Goal: Transaction & Acquisition: Purchase product/service

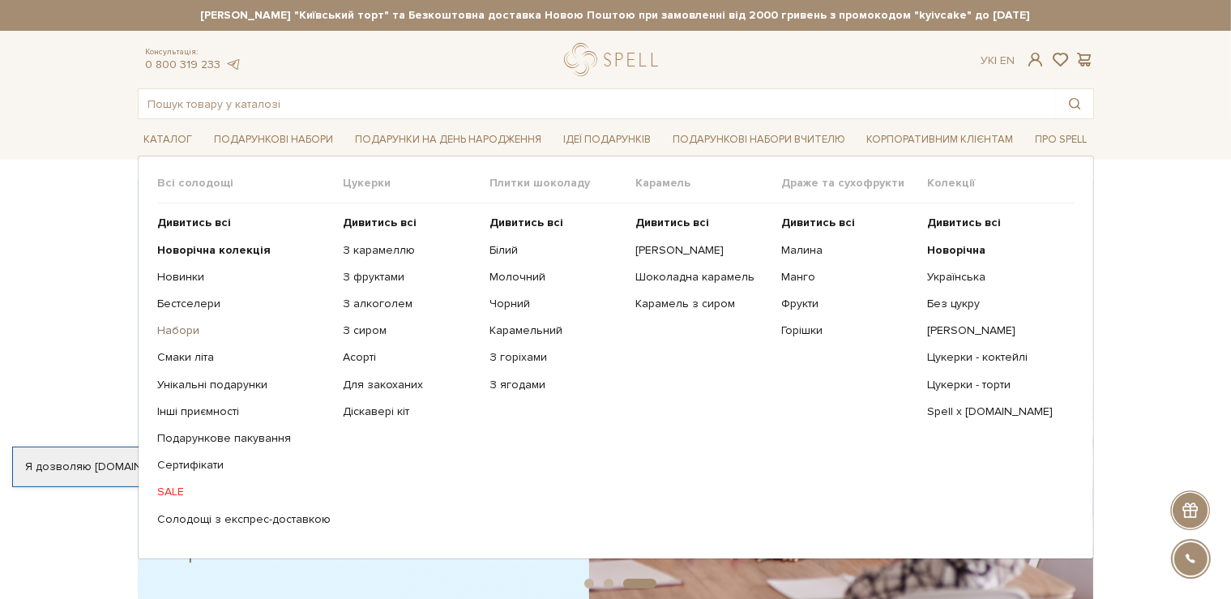
click at [186, 330] on link "Набори" at bounding box center [244, 330] width 173 height 15
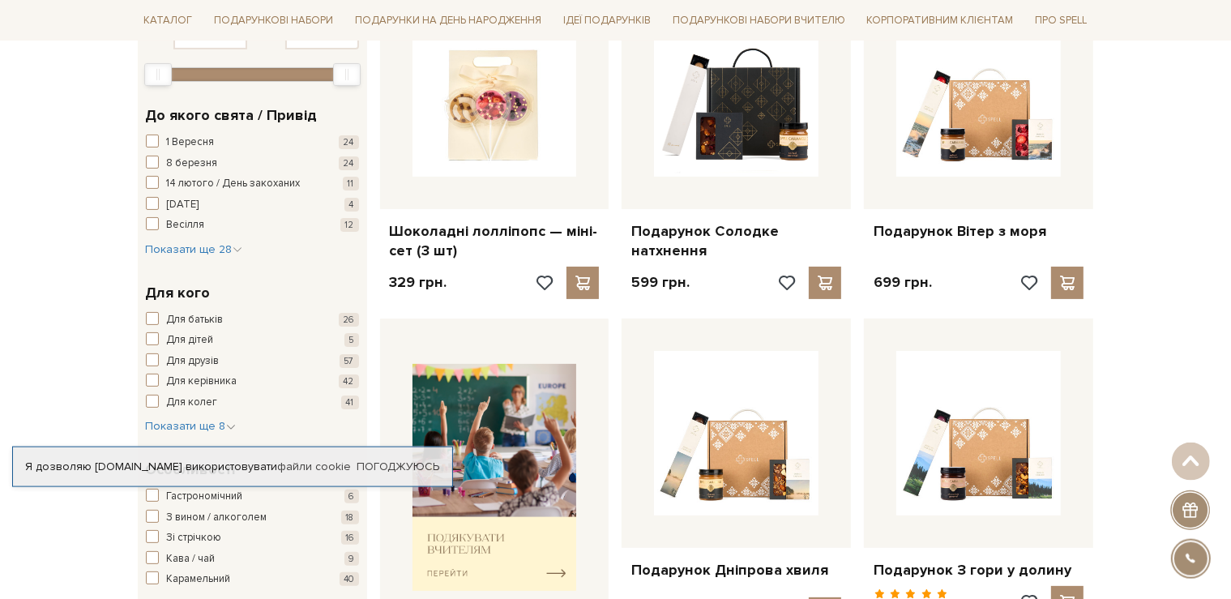
scroll to position [342, 0]
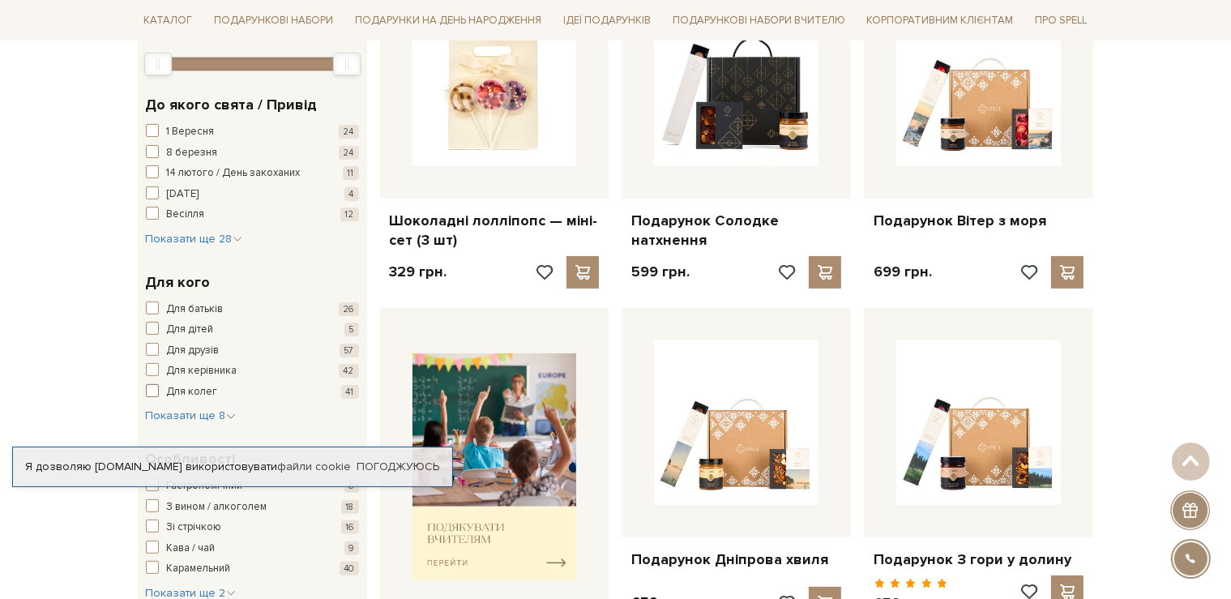
click at [151, 392] on span "button" at bounding box center [152, 390] width 13 height 13
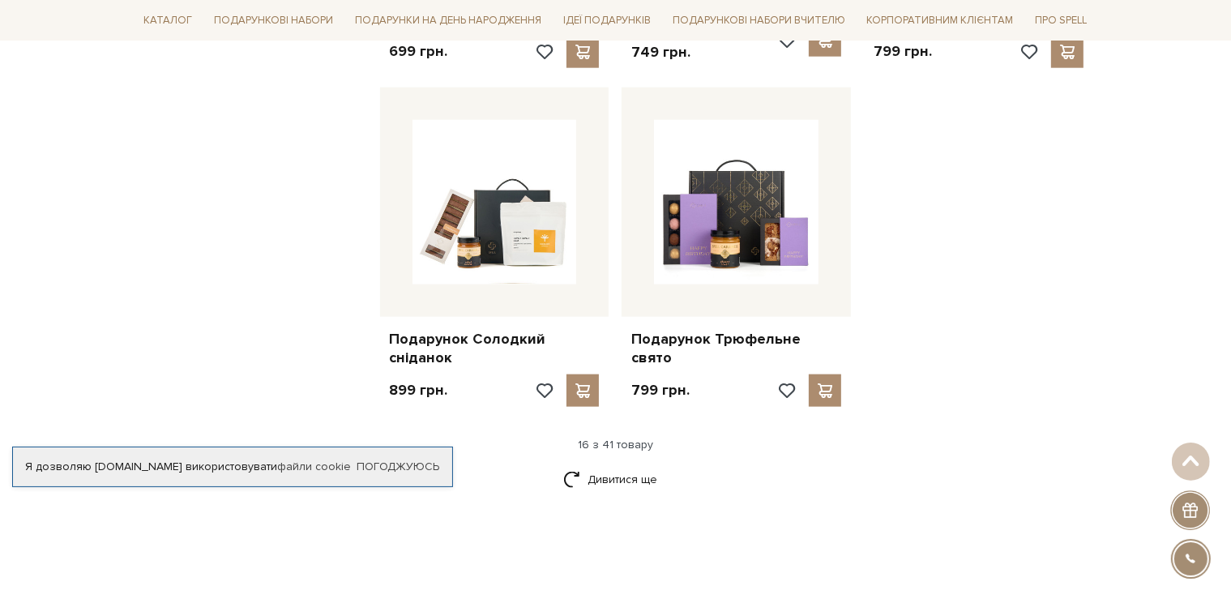
scroll to position [1968, 0]
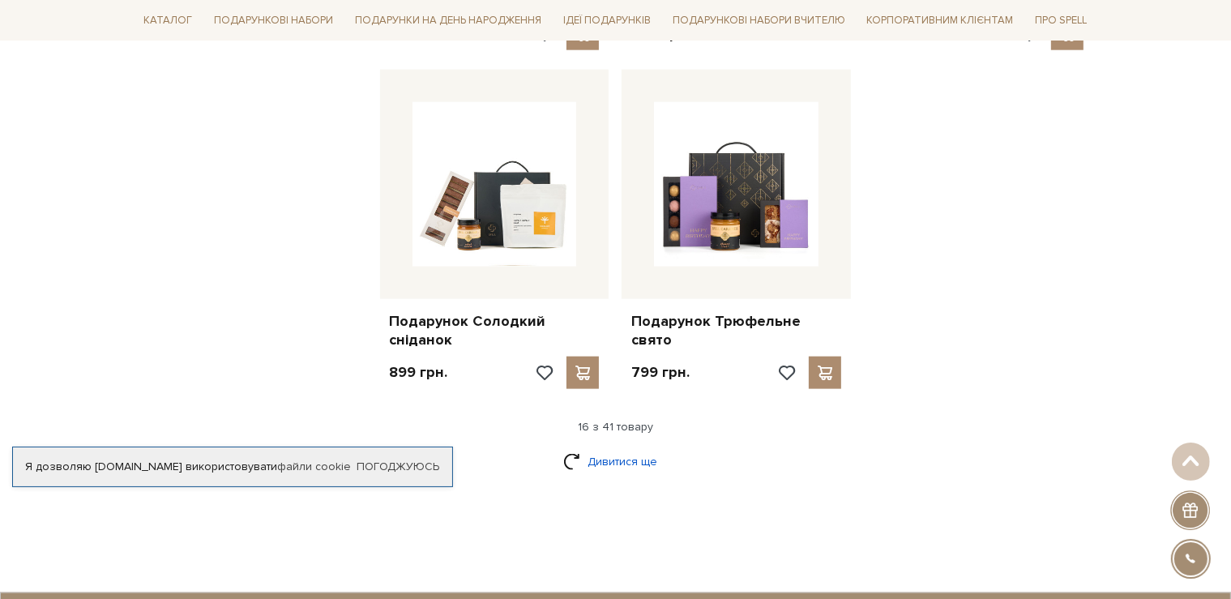
click at [605, 447] on link "Дивитися ще" at bounding box center [615, 461] width 105 height 28
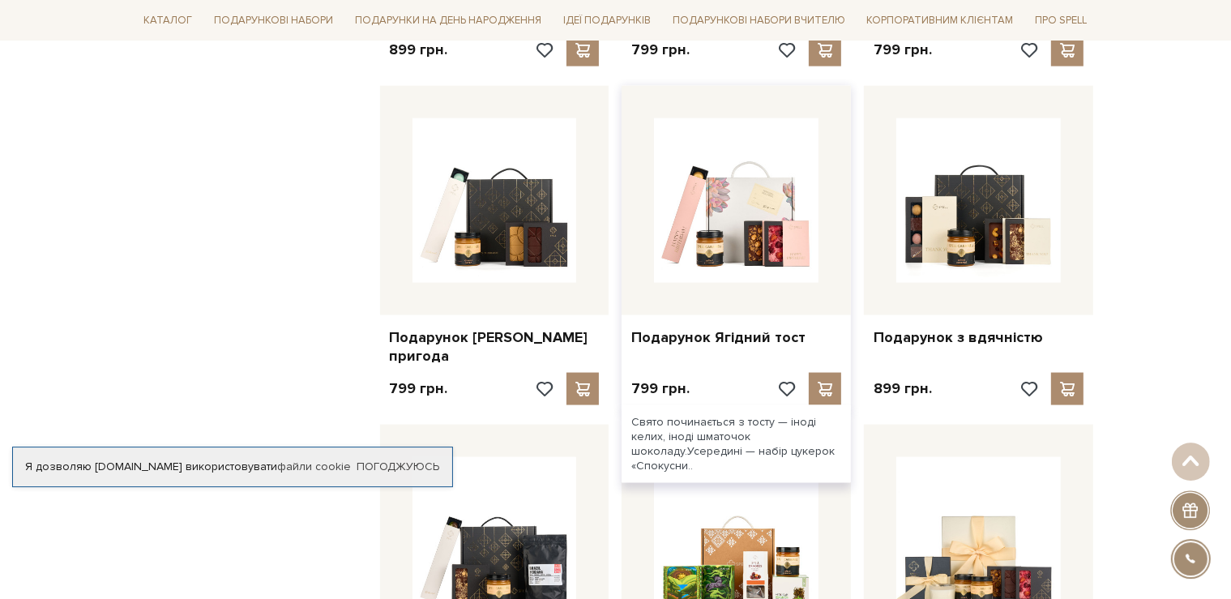
scroll to position [2311, 0]
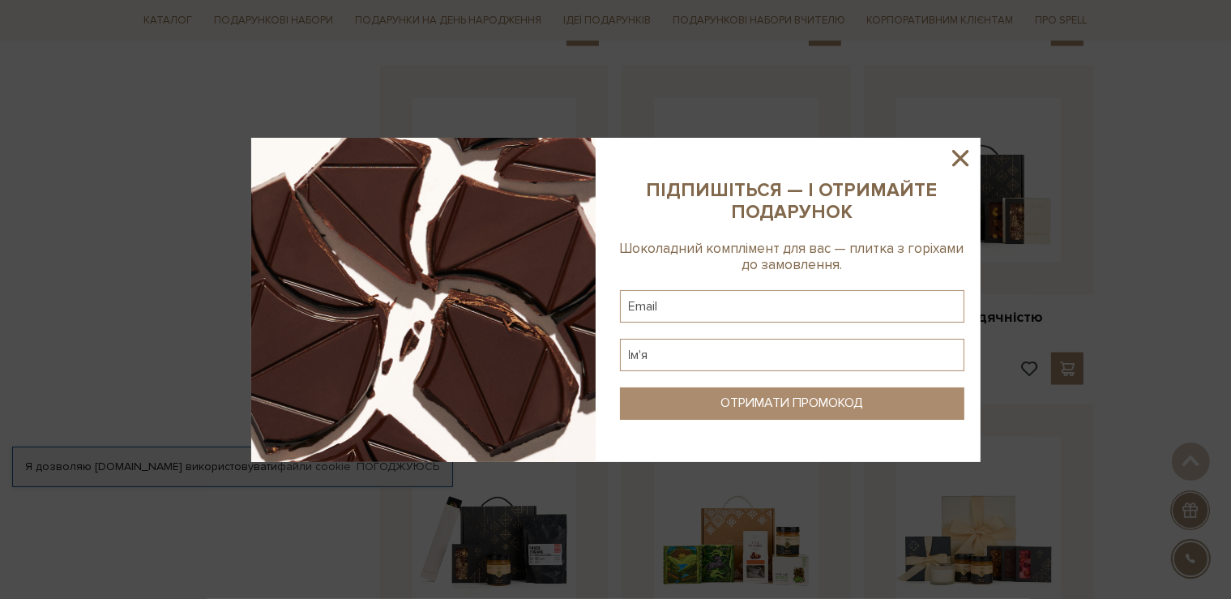
click at [955, 152] on icon at bounding box center [960, 158] width 16 height 16
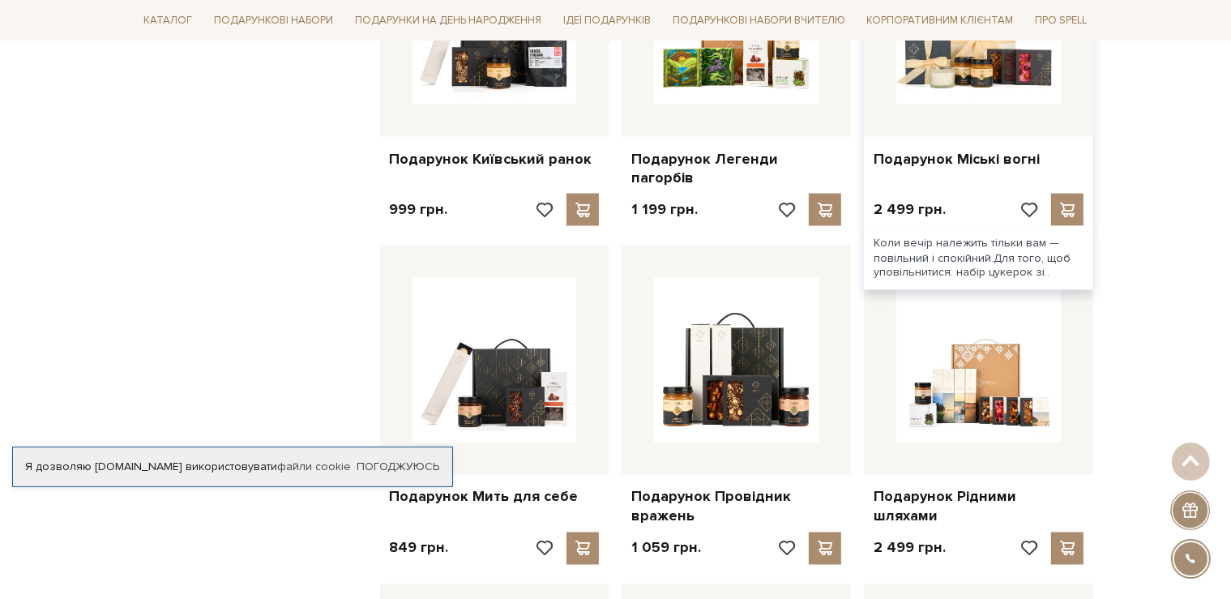
scroll to position [2824, 0]
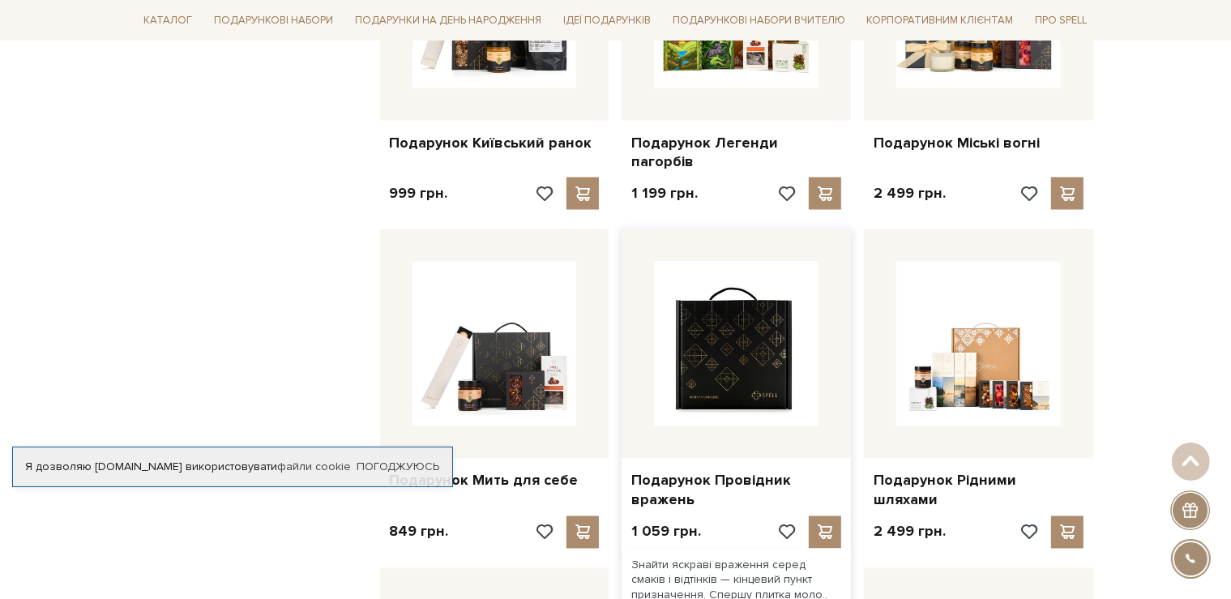
click at [752, 315] on img at bounding box center [736, 344] width 165 height 165
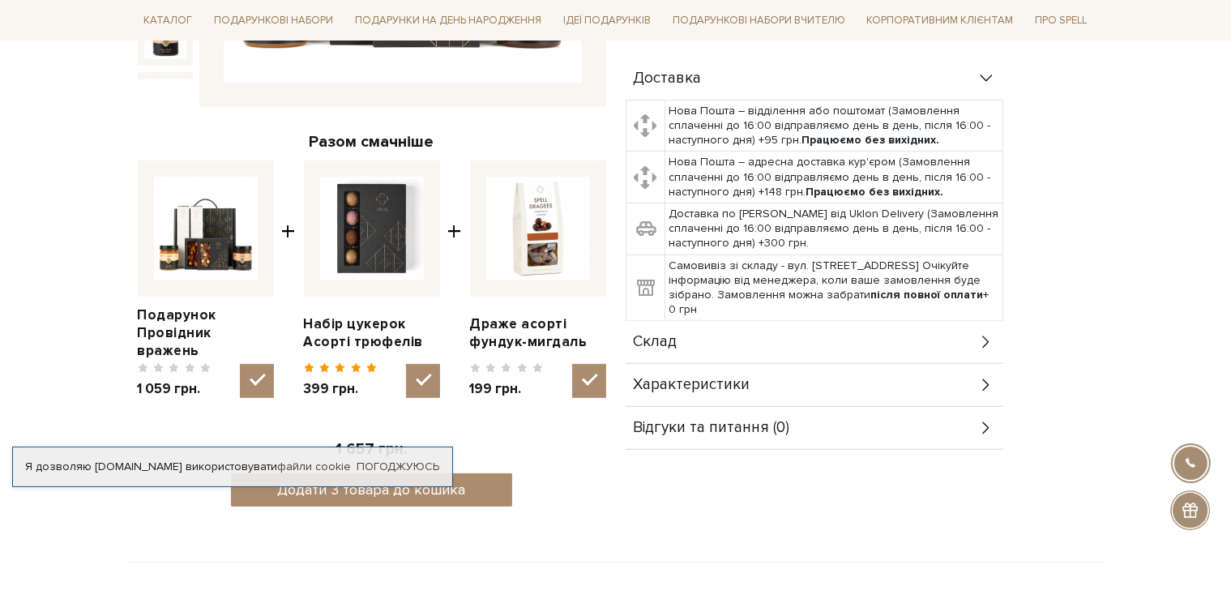
scroll to position [342, 0]
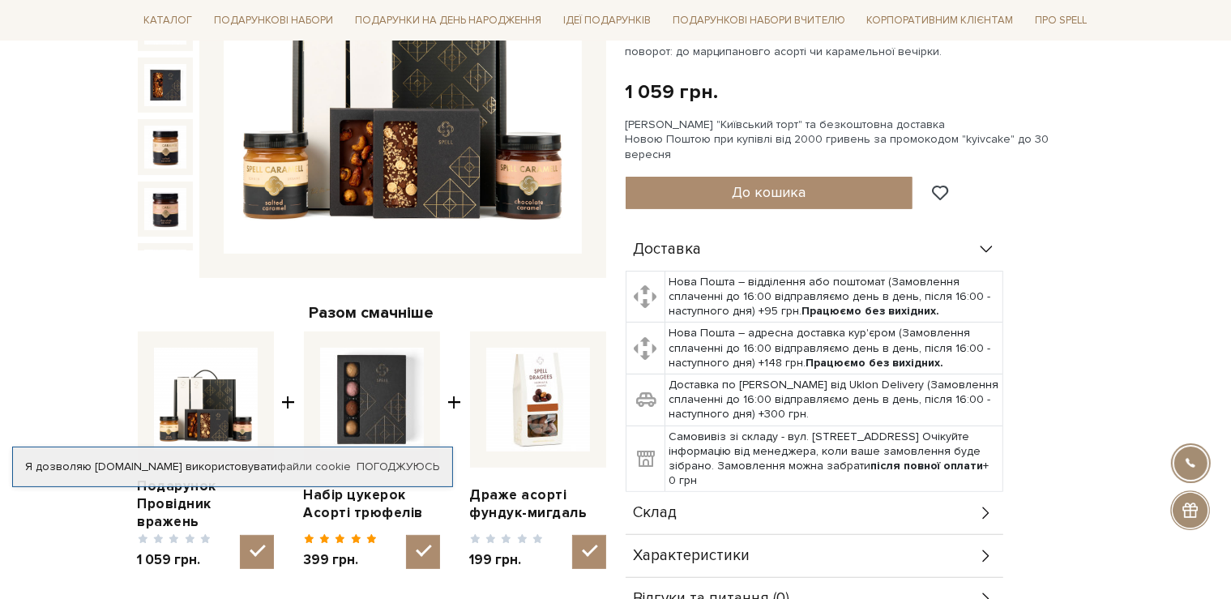
click at [984, 504] on icon at bounding box center [986, 513] width 18 height 18
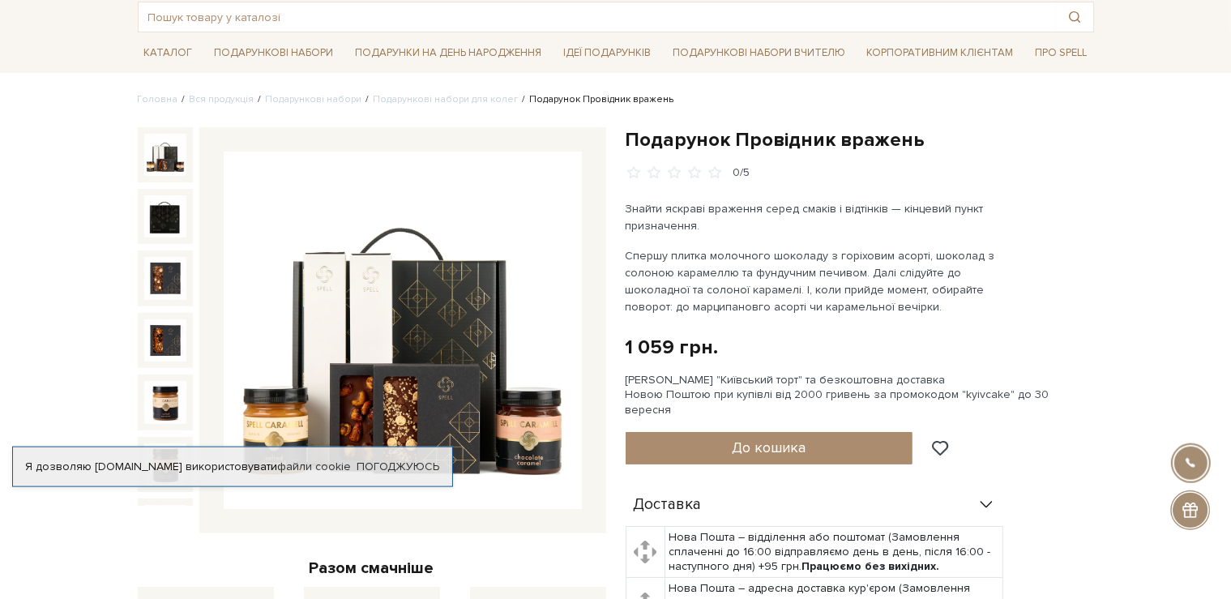
scroll to position [85, 0]
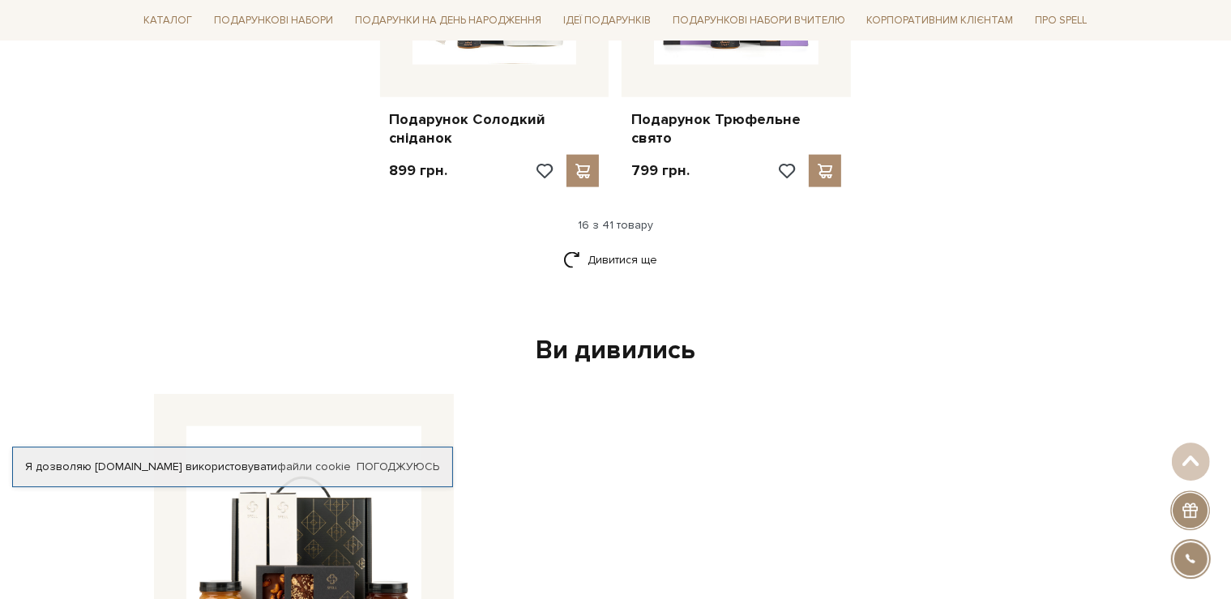
scroll to position [2129, 0]
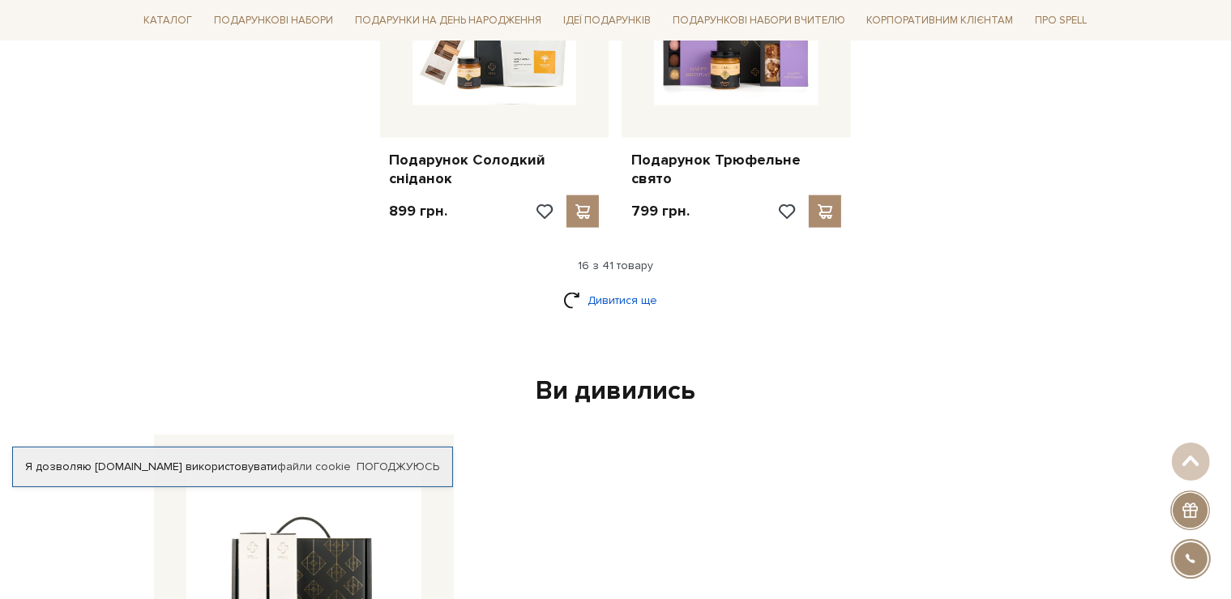
click at [622, 286] on link "Дивитися ще" at bounding box center [615, 300] width 105 height 28
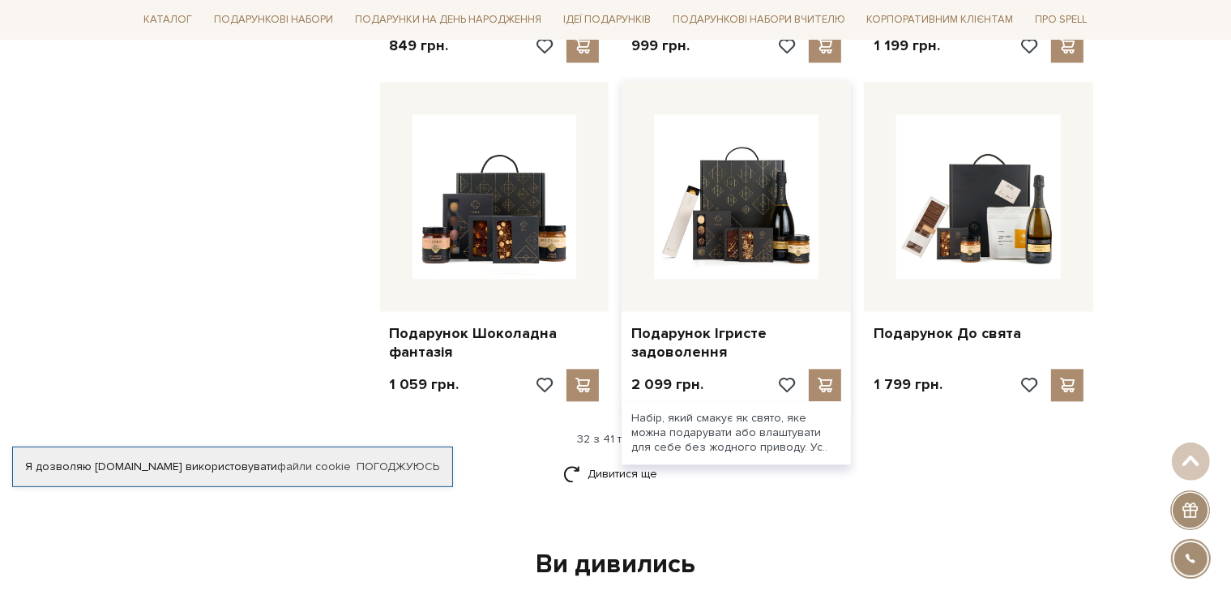
scroll to position [3670, 0]
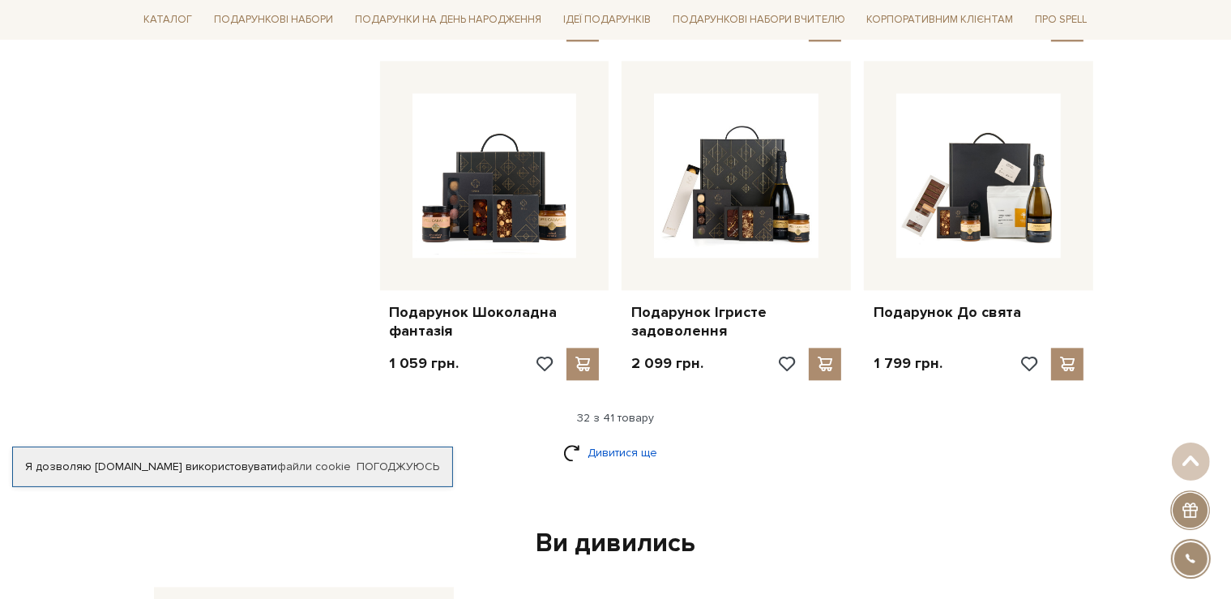
click at [624, 438] on link "Дивитися ще" at bounding box center [615, 452] width 105 height 28
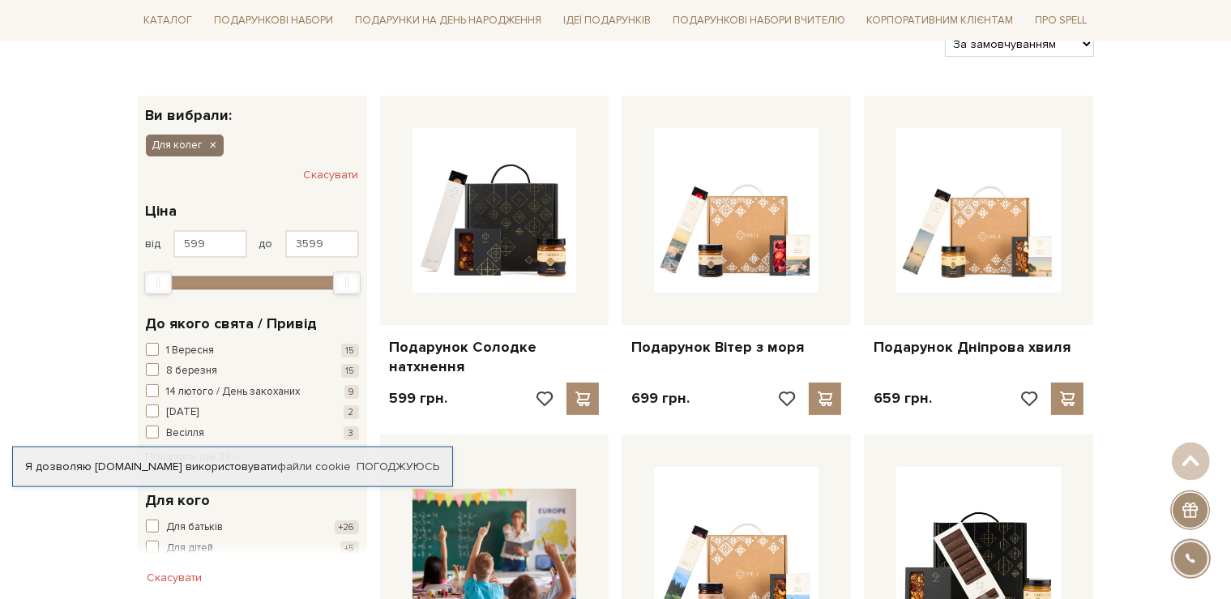
scroll to position [246, 0]
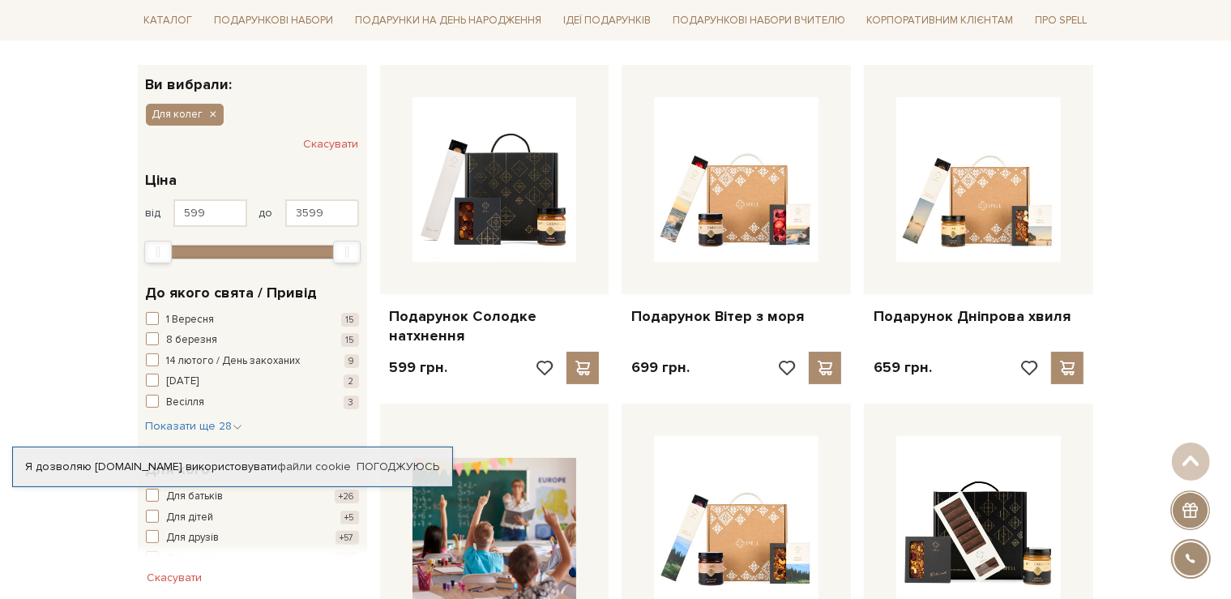
click at [327, 143] on button "Скасувати" at bounding box center [331, 144] width 55 height 26
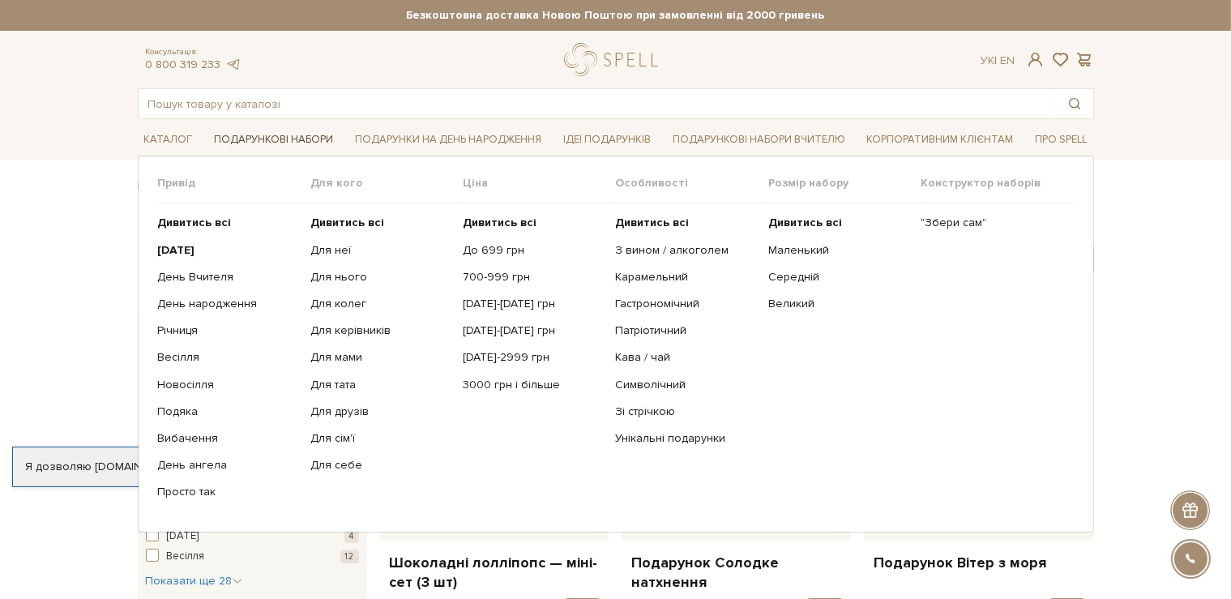
click at [288, 140] on link "Подарункові набори" at bounding box center [273, 139] width 132 height 25
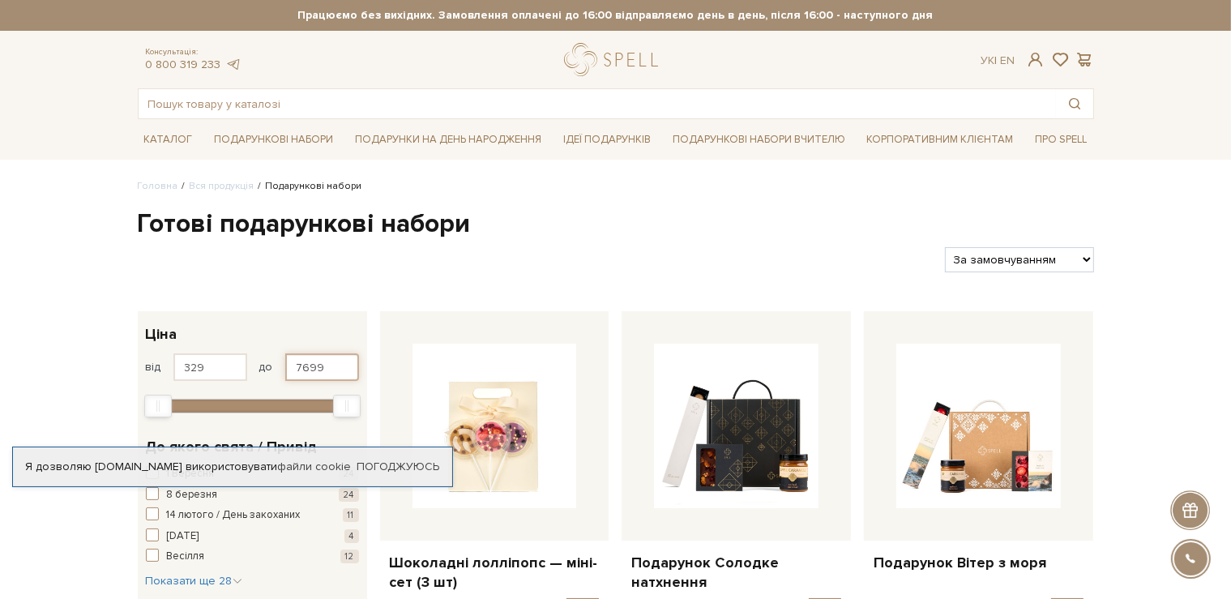
drag, startPoint x: 321, startPoint y: 368, endPoint x: 284, endPoint y: 366, distance: 36.5
click at [285, 366] on input "7699" at bounding box center [322, 367] width 74 height 28
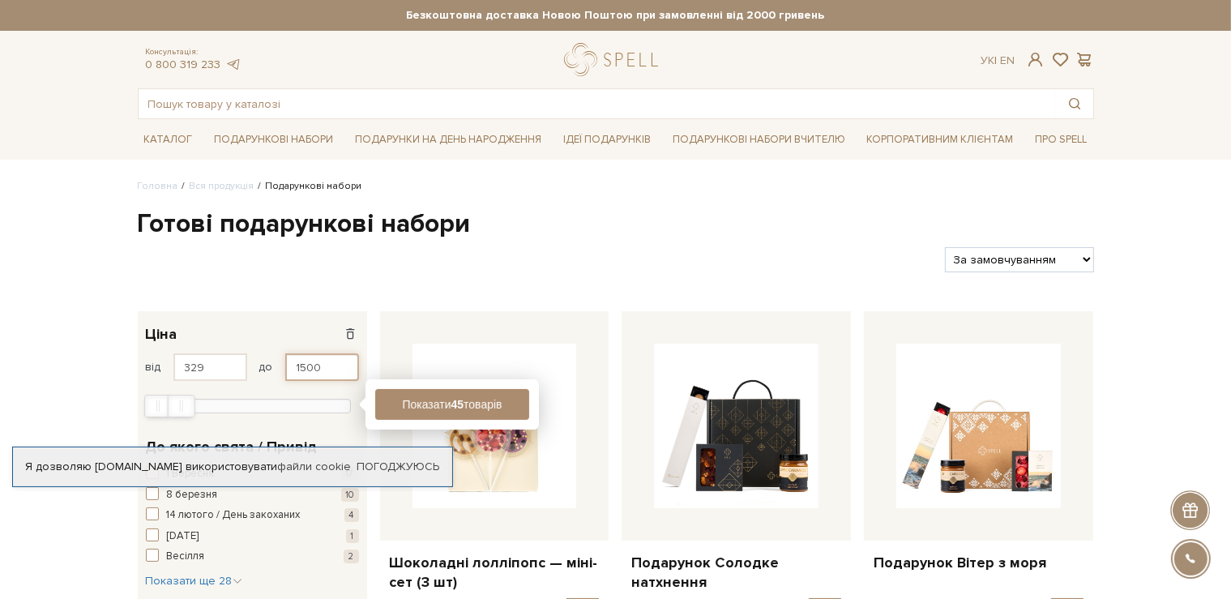
type input "1500"
drag, startPoint x: 218, startPoint y: 364, endPoint x: 177, endPoint y: 364, distance: 41.3
click at [177, 364] on input "329" at bounding box center [210, 367] width 74 height 28
type input "1000"
click at [430, 416] on button "Завантаження.." at bounding box center [452, 404] width 154 height 31
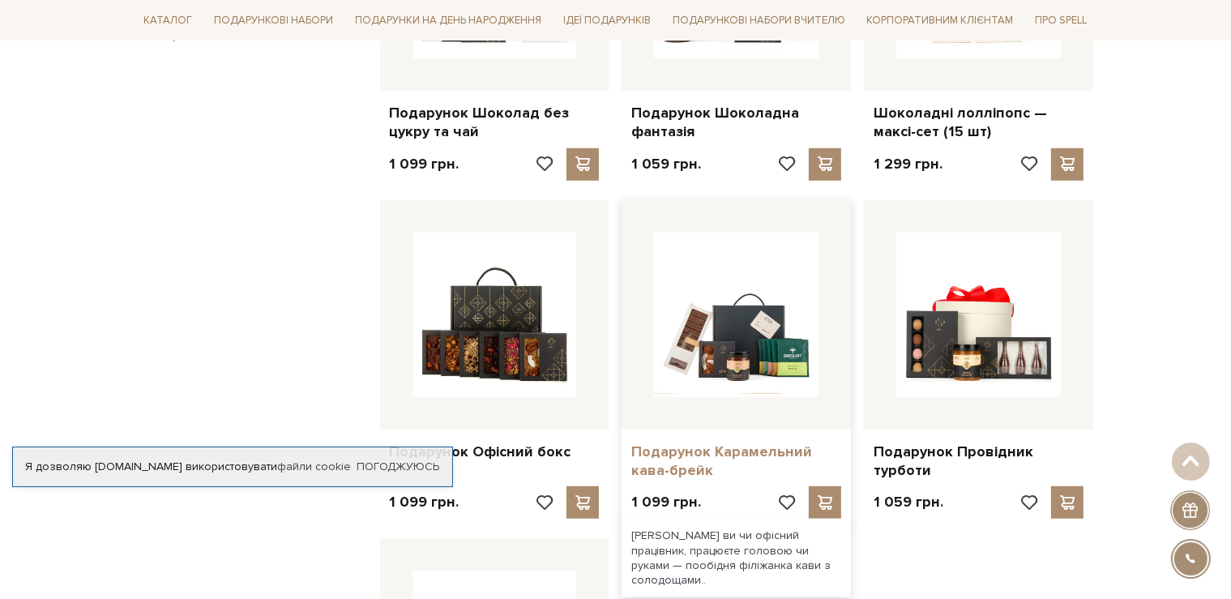
scroll to position [1212, 0]
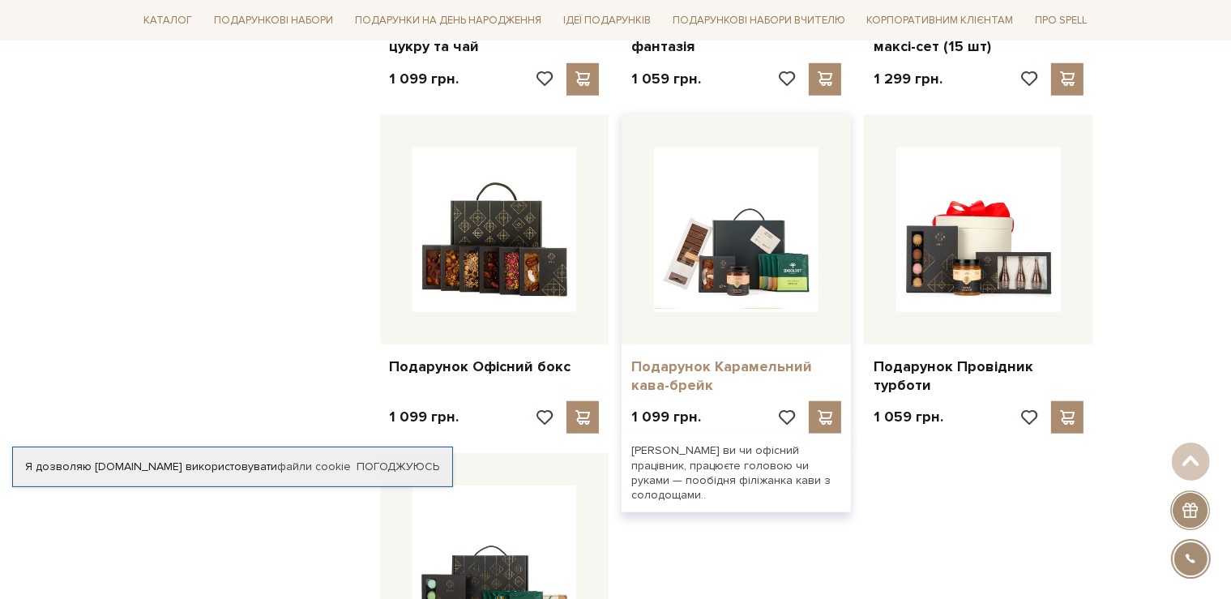
click at [716, 362] on link "Подарунок Карамельний кава-брейк" at bounding box center [736, 376] width 210 height 38
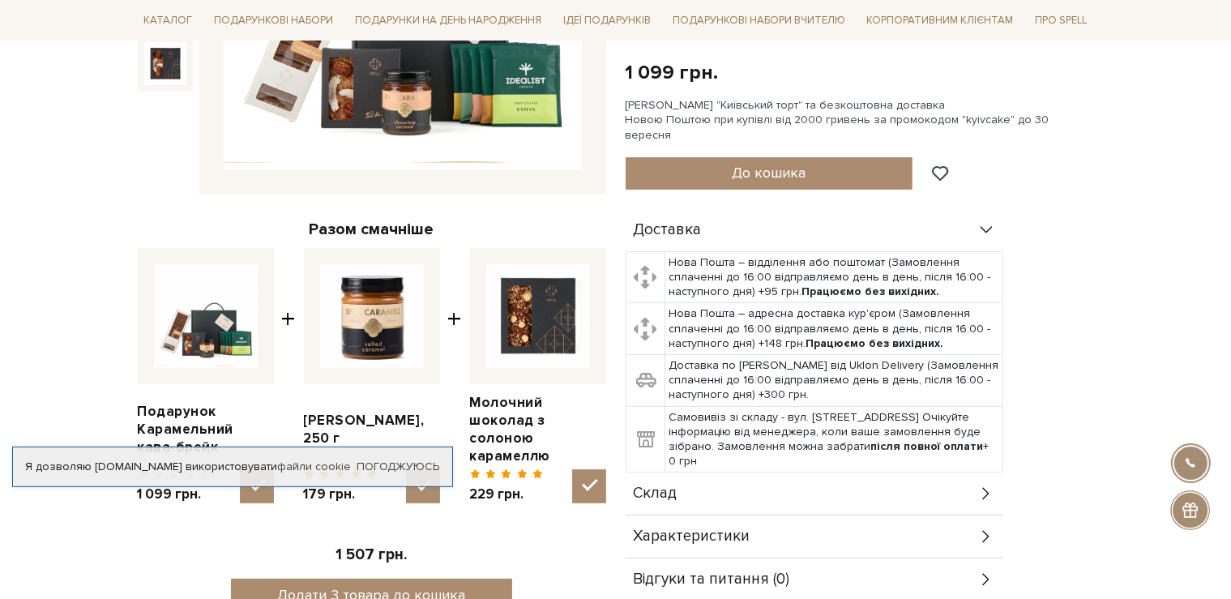
scroll to position [428, 0]
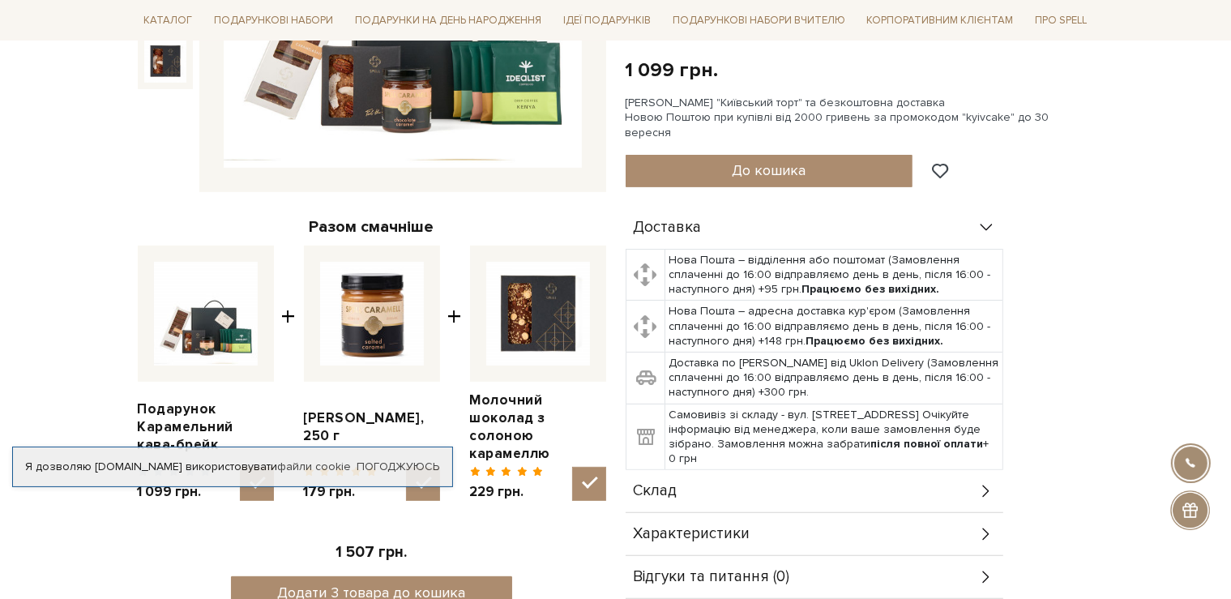
click at [979, 482] on icon at bounding box center [986, 491] width 18 height 18
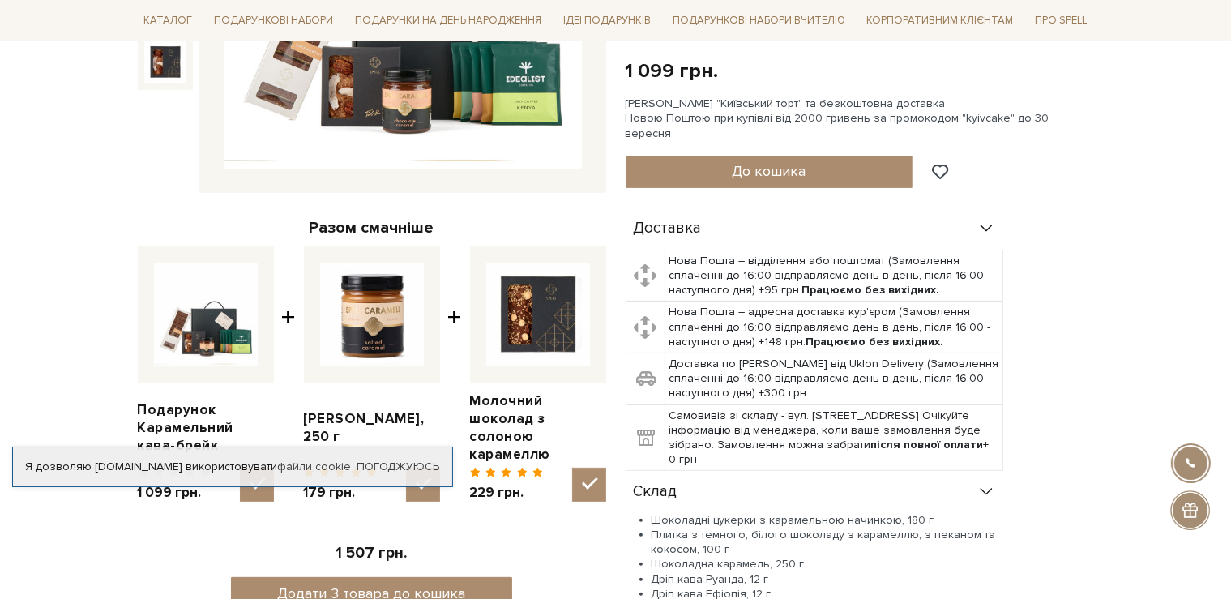
scroll to position [256, 0]
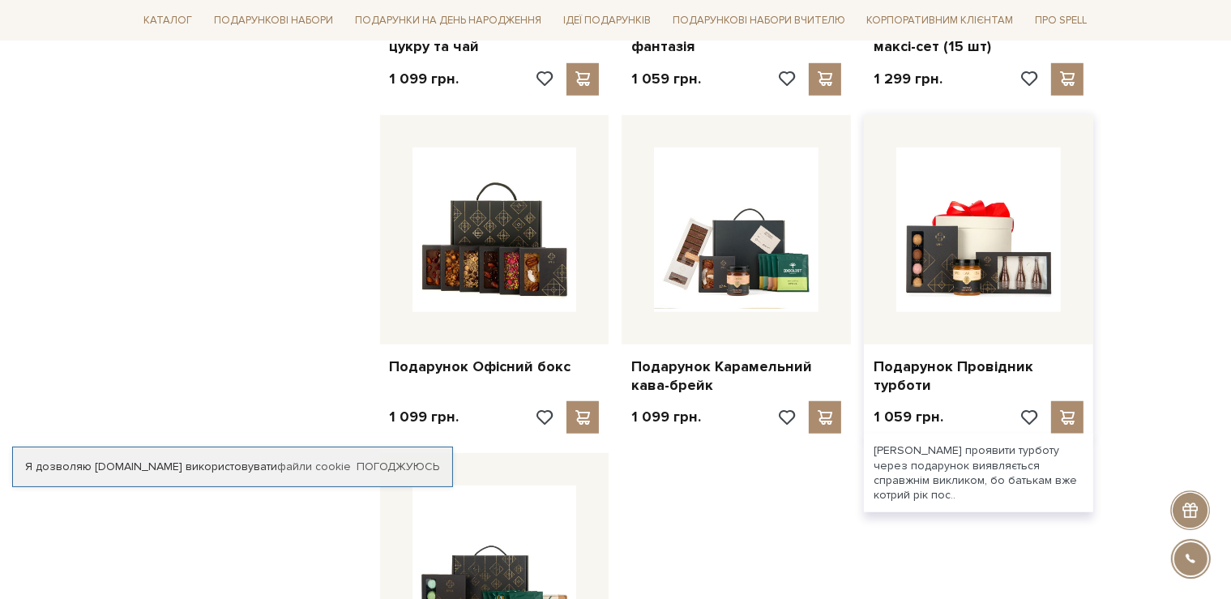
scroll to position [1212, 0]
click at [939, 369] on link "Подарунок Провідник турботи" at bounding box center [979, 376] width 210 height 38
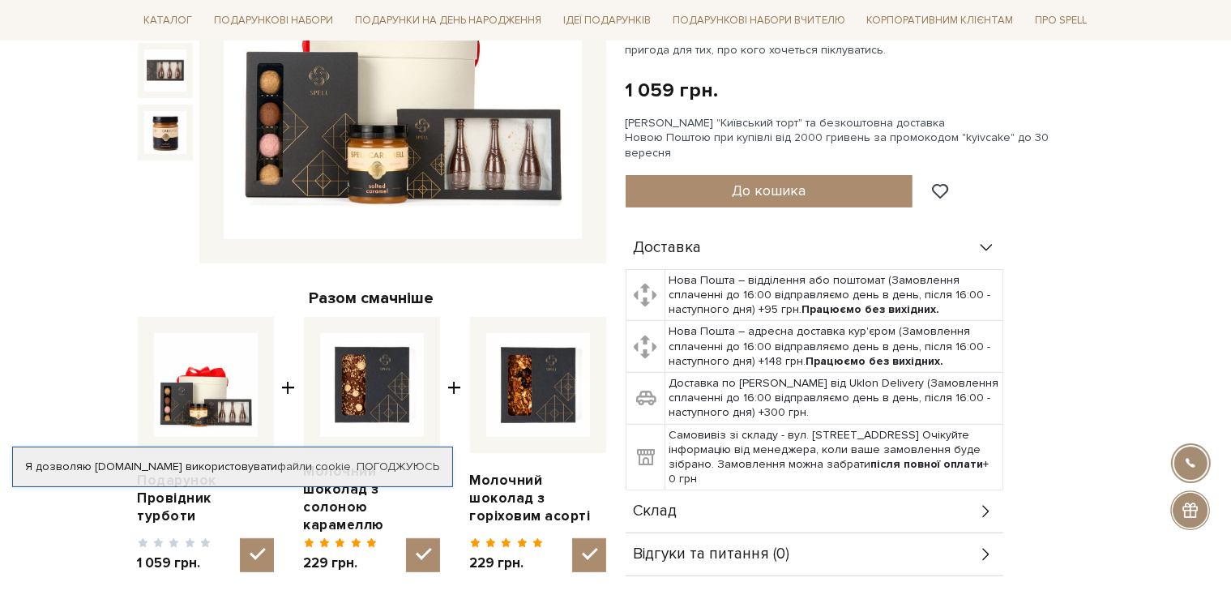
scroll to position [443, 0]
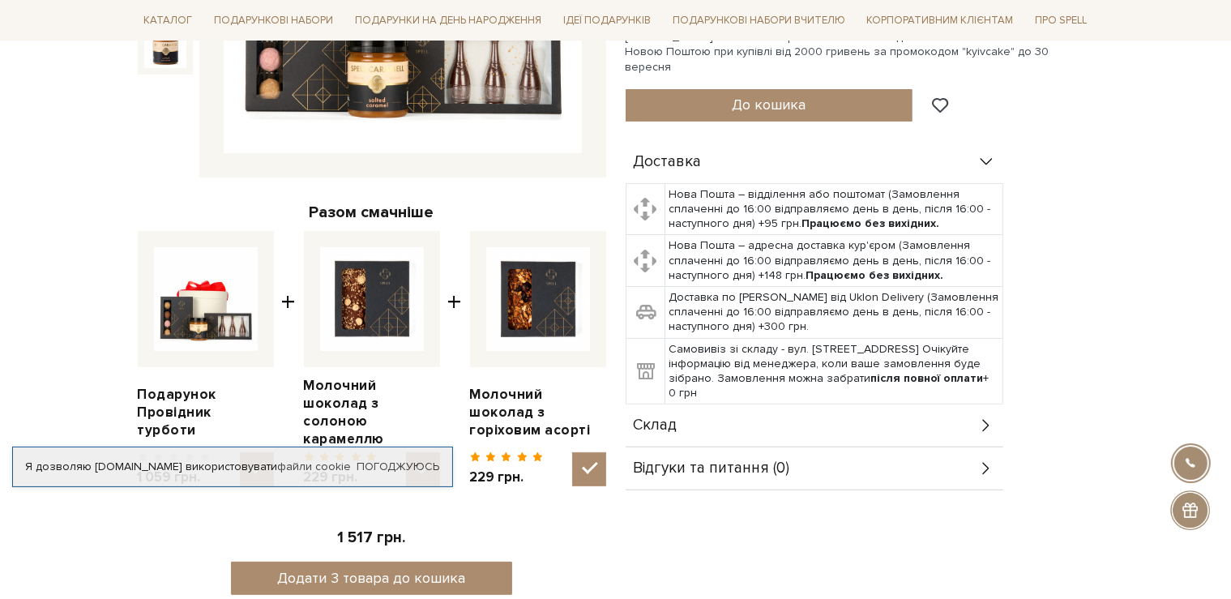
click at [991, 417] on icon at bounding box center [986, 426] width 18 height 18
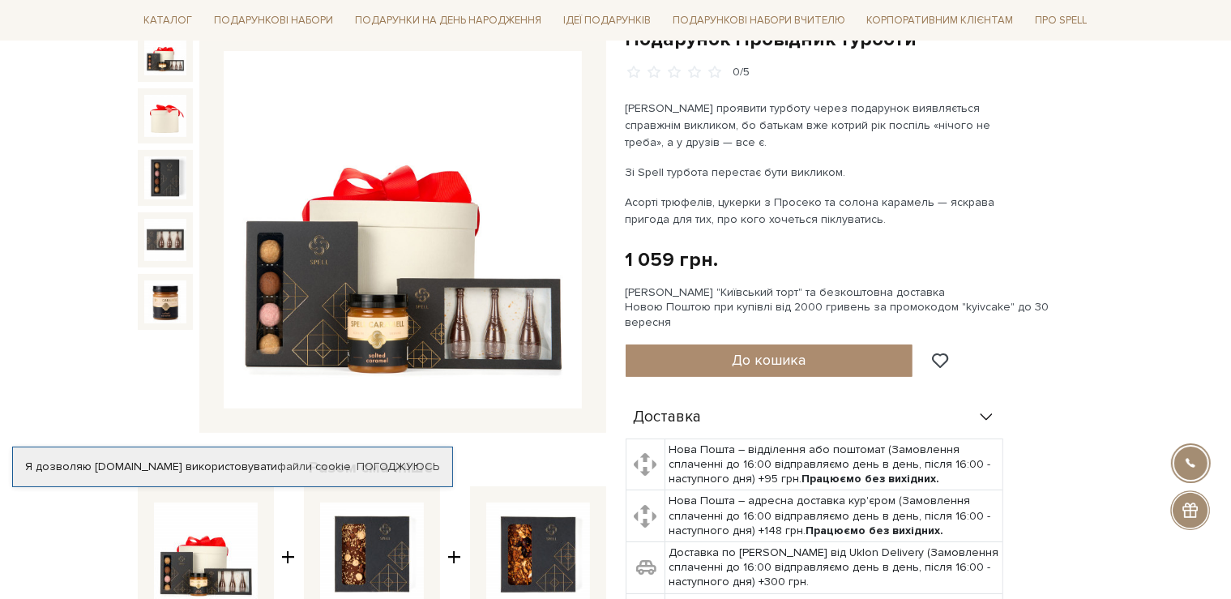
scroll to position [186, 0]
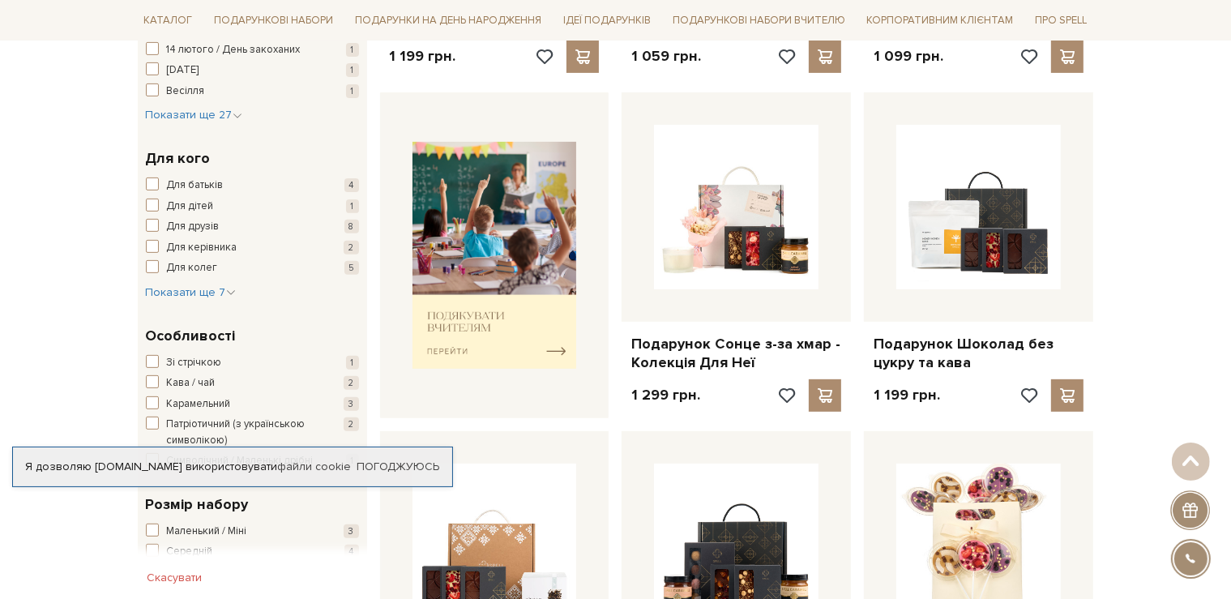
scroll to position [472, 0]
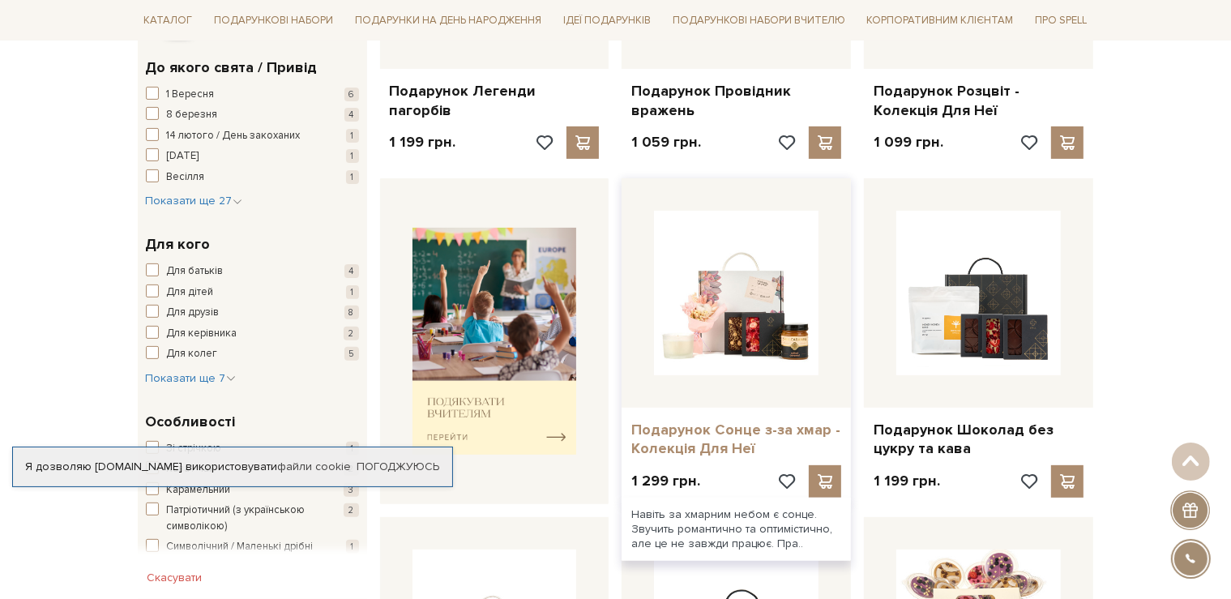
click at [707, 433] on link "Подарунок Сонце з-за хмар - Колекція Для Неї" at bounding box center [736, 440] width 210 height 38
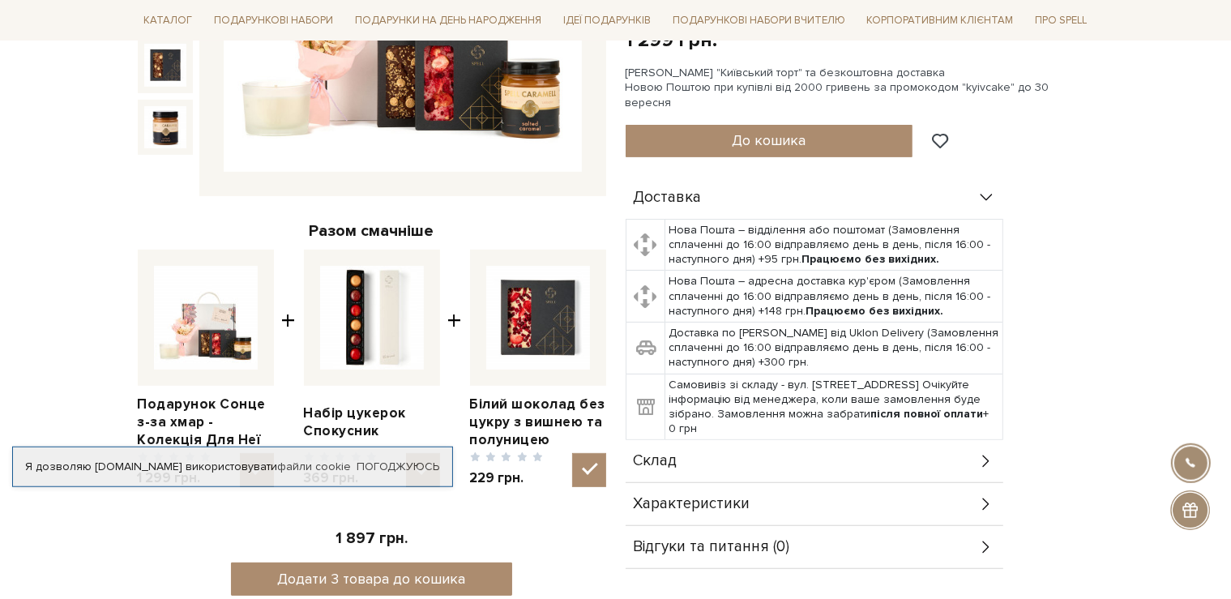
scroll to position [443, 0]
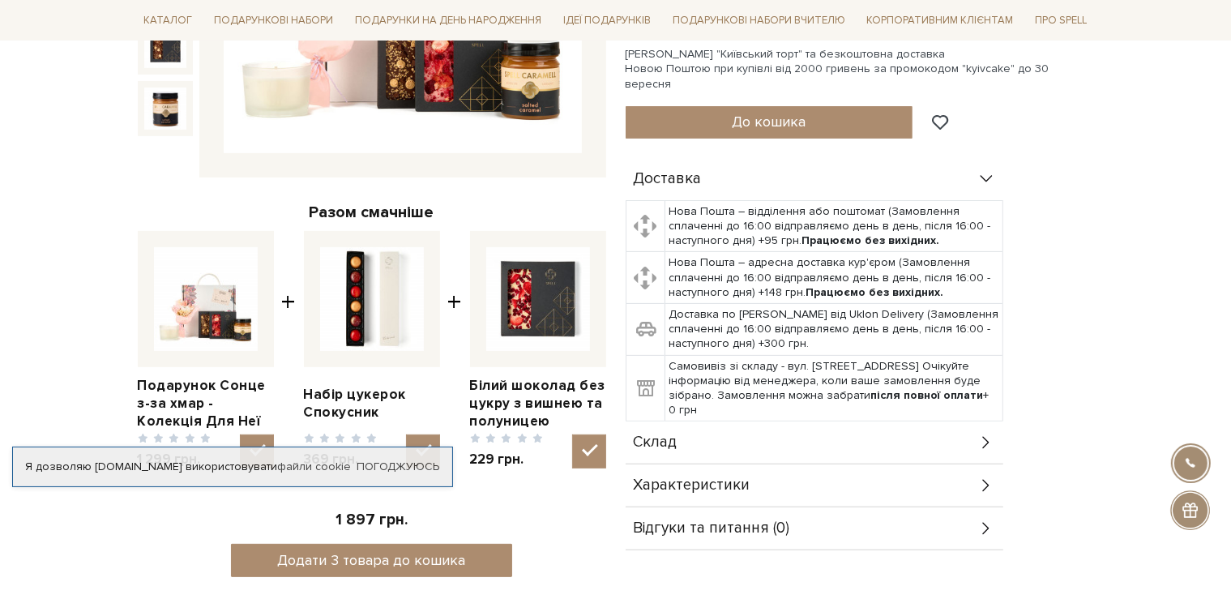
click at [981, 434] on icon at bounding box center [986, 443] width 18 height 18
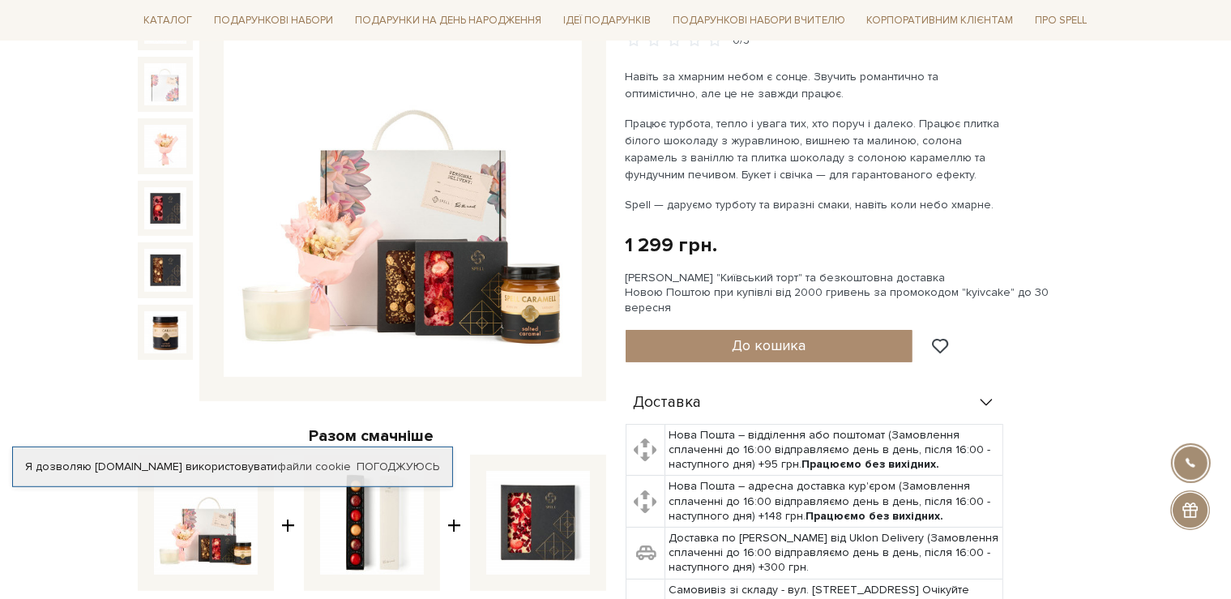
scroll to position [100, 0]
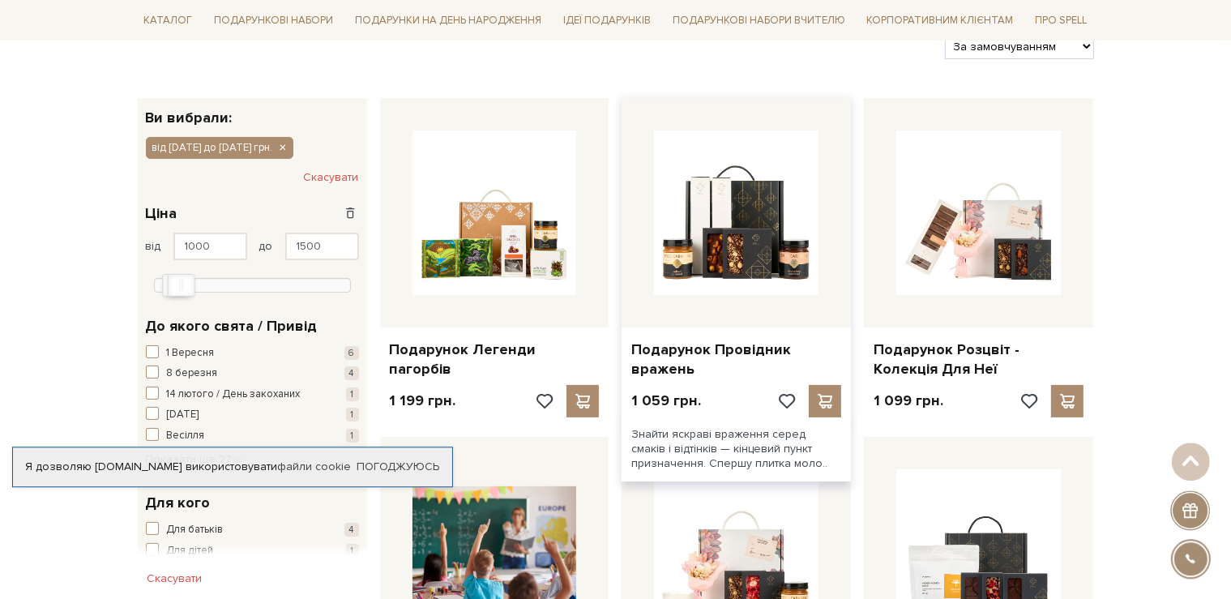
scroll to position [256, 0]
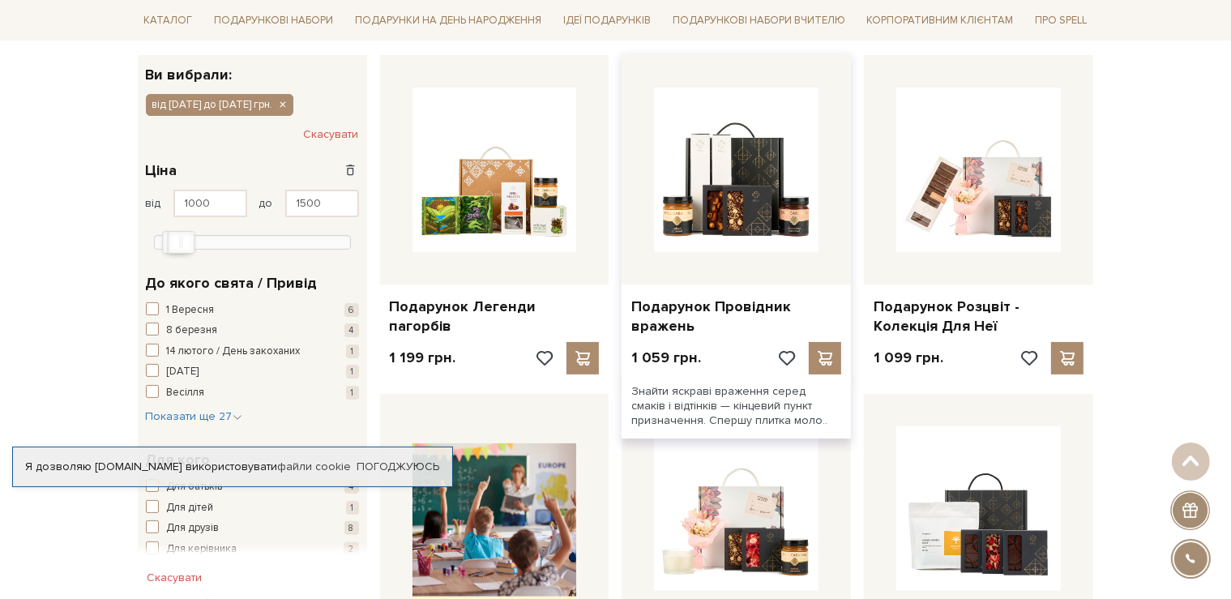
click at [745, 294] on div "Подарунок Провідник вражень" at bounding box center [736, 313] width 229 height 58
click at [745, 309] on link "Подарунок Провідник вражень" at bounding box center [736, 316] width 210 height 38
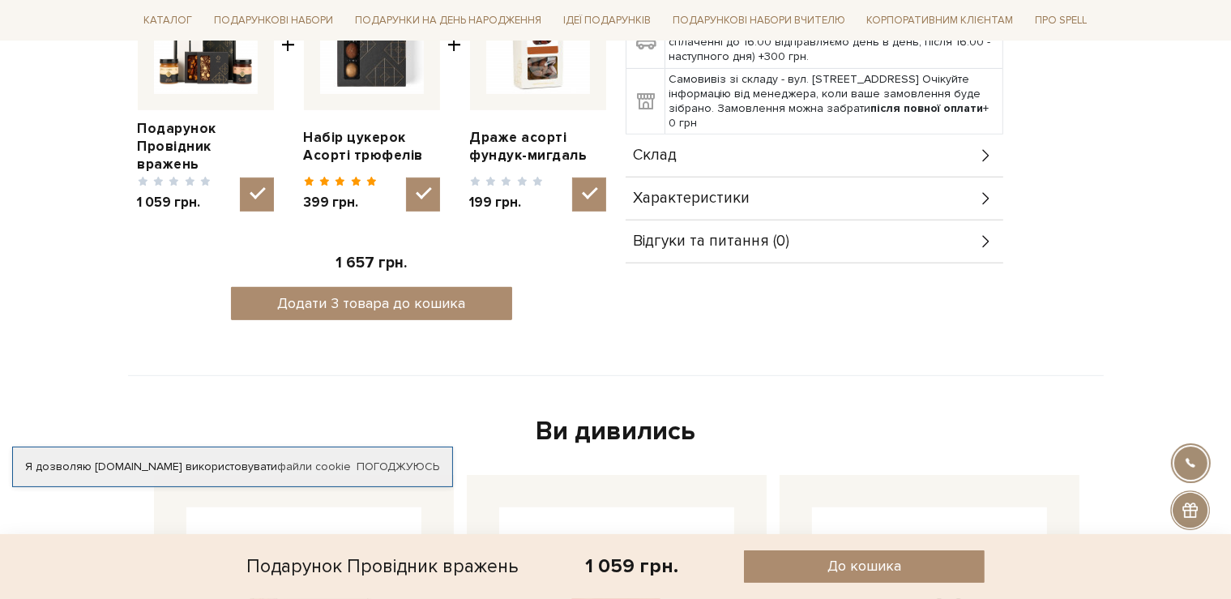
scroll to position [357, 0]
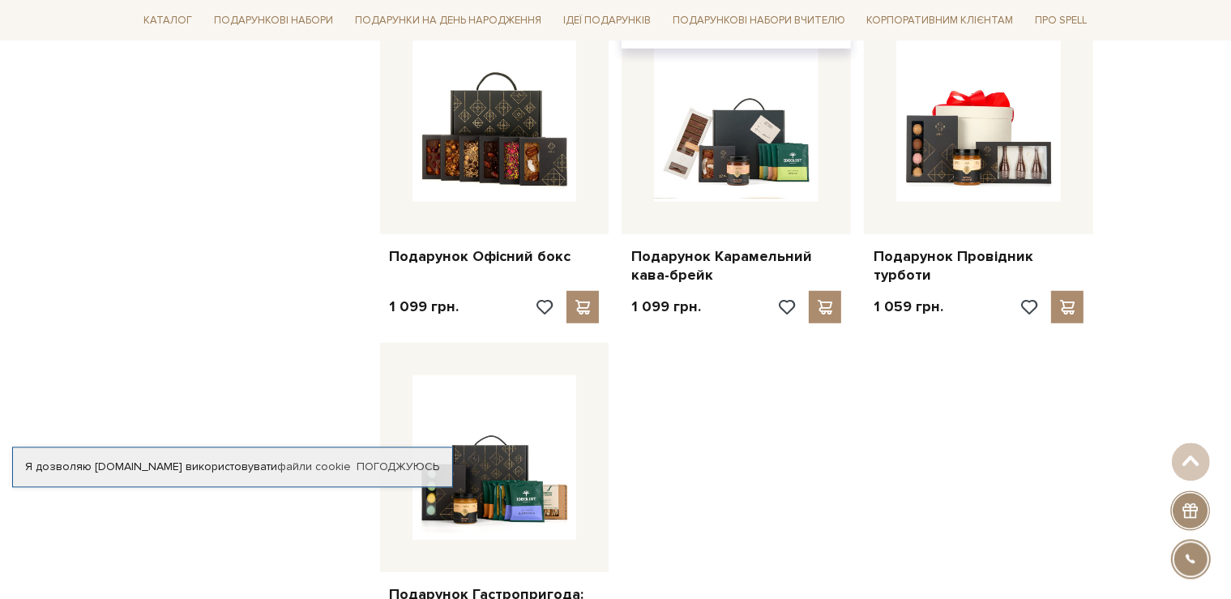
scroll to position [1369, 0]
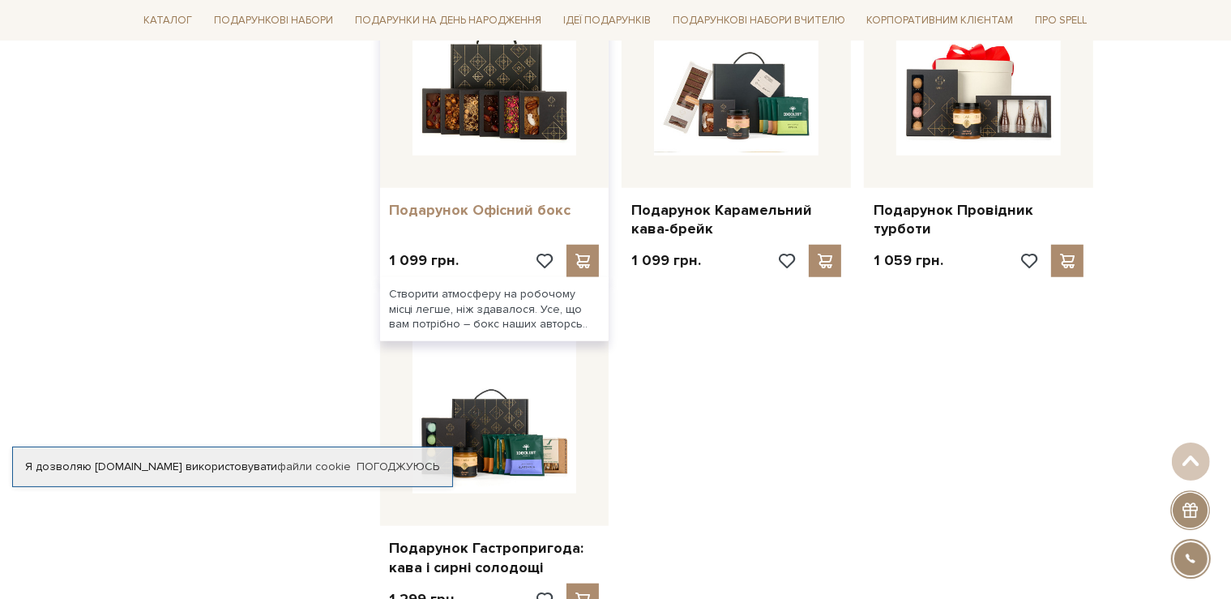
click at [420, 212] on link "Подарунок Офісний бокс" at bounding box center [495, 210] width 210 height 19
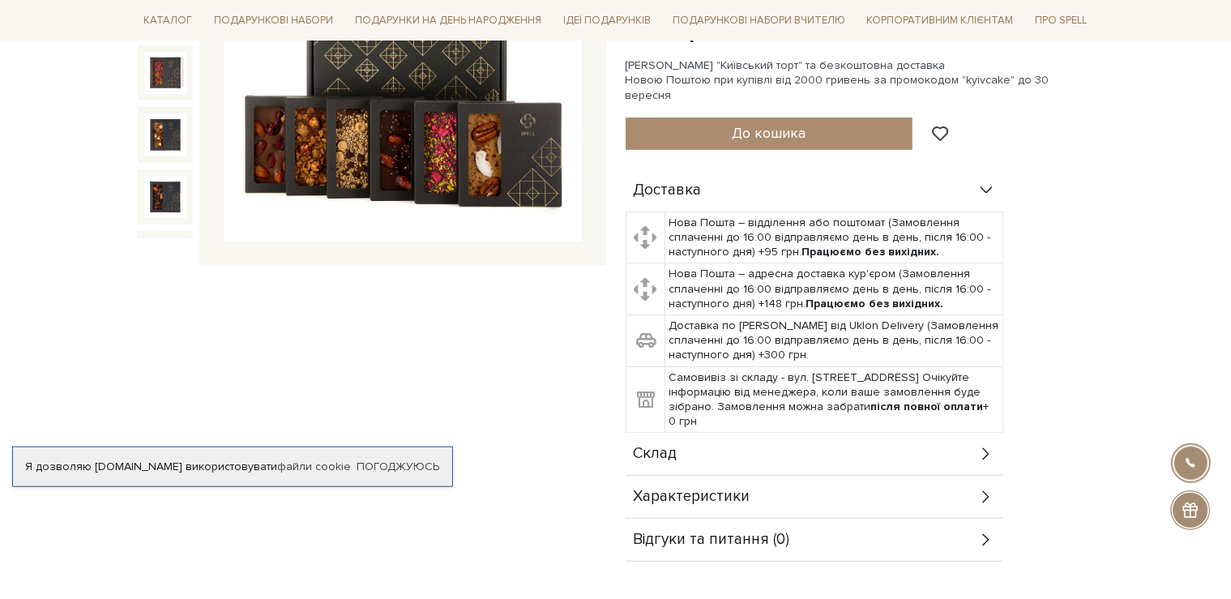
scroll to position [357, 0]
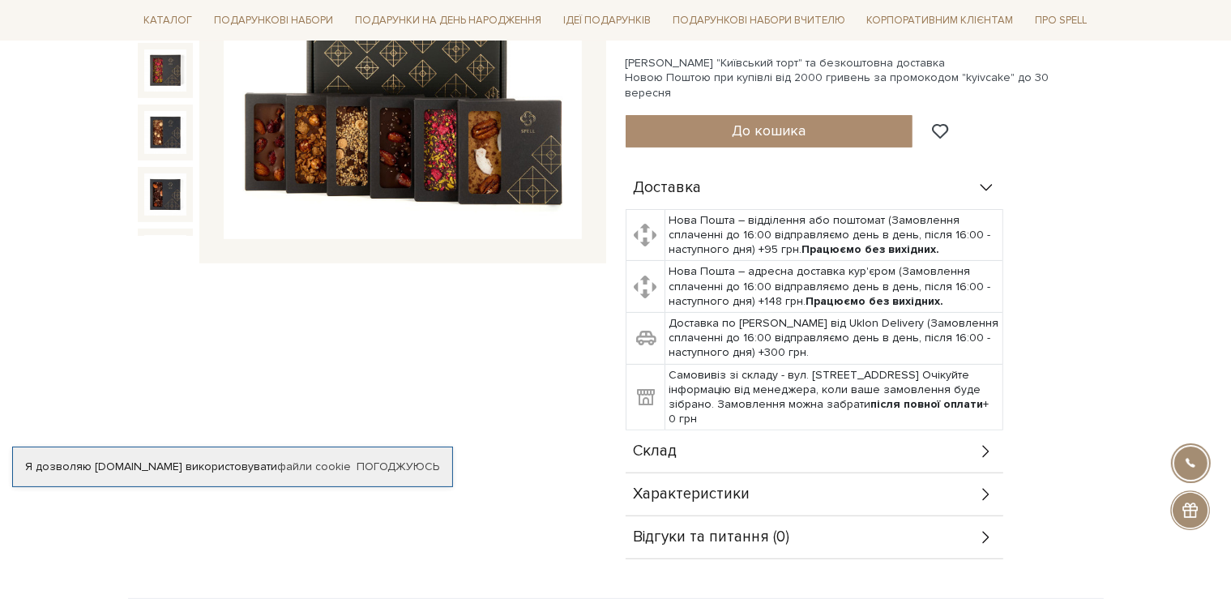
click at [981, 443] on icon at bounding box center [986, 452] width 18 height 18
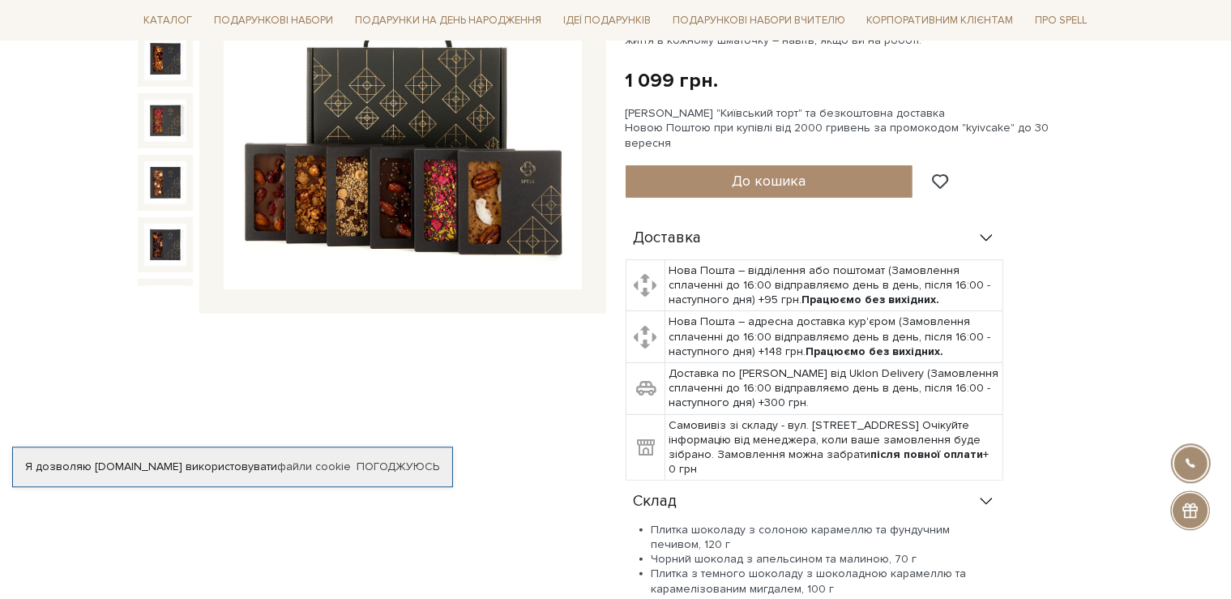
scroll to position [272, 0]
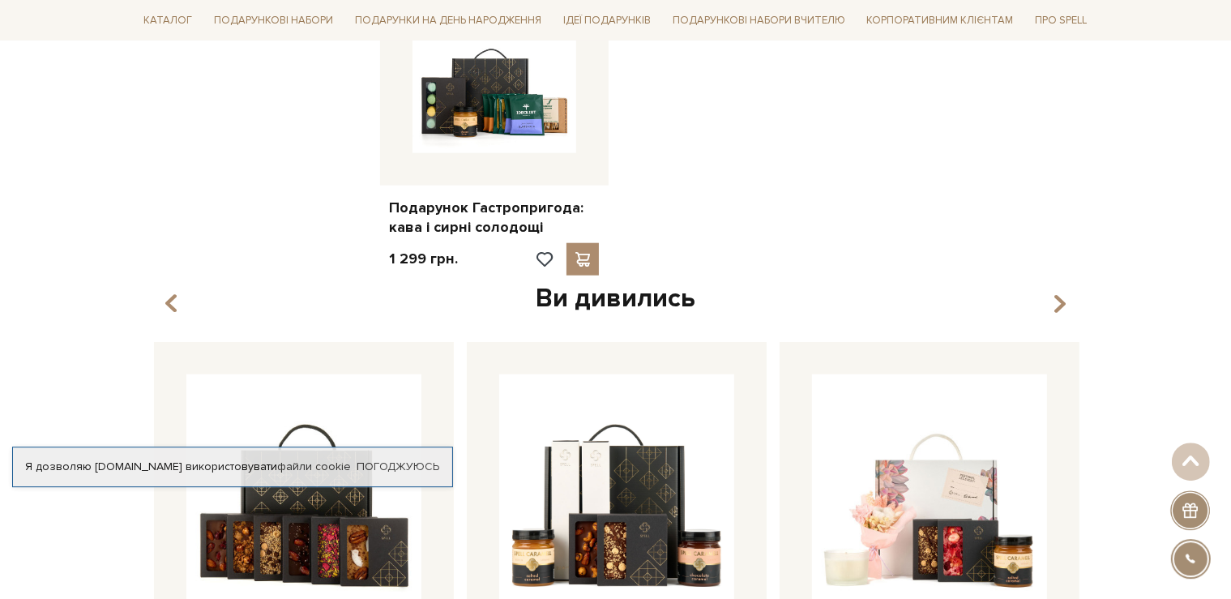
scroll to position [1712, 0]
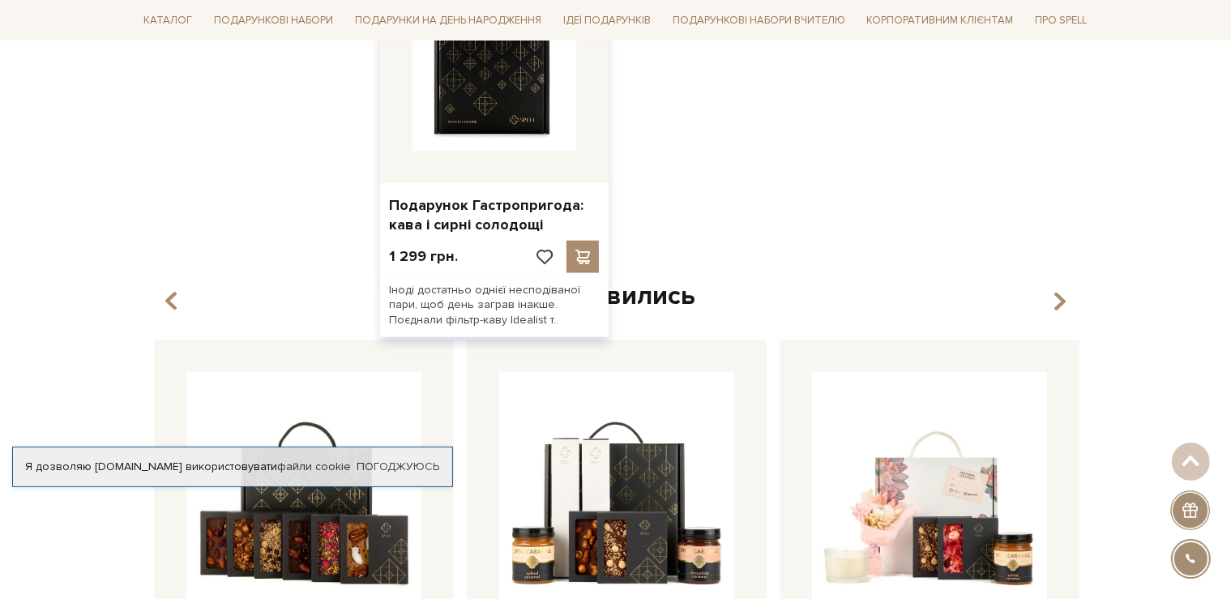
click at [503, 138] on img at bounding box center [495, 68] width 165 height 165
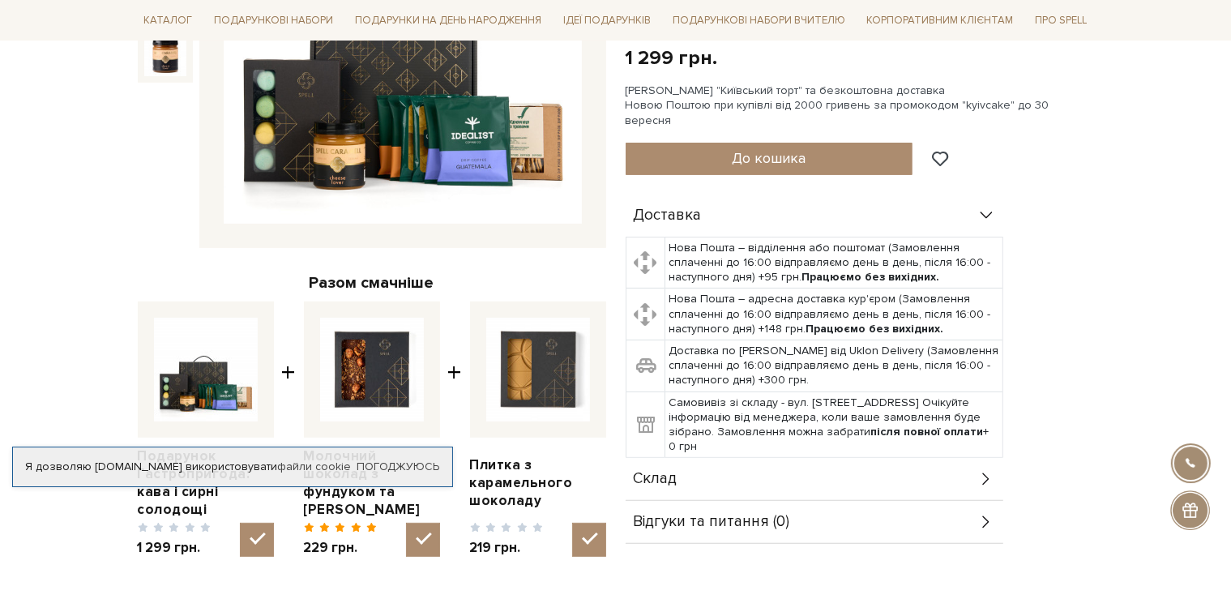
scroll to position [528, 0]
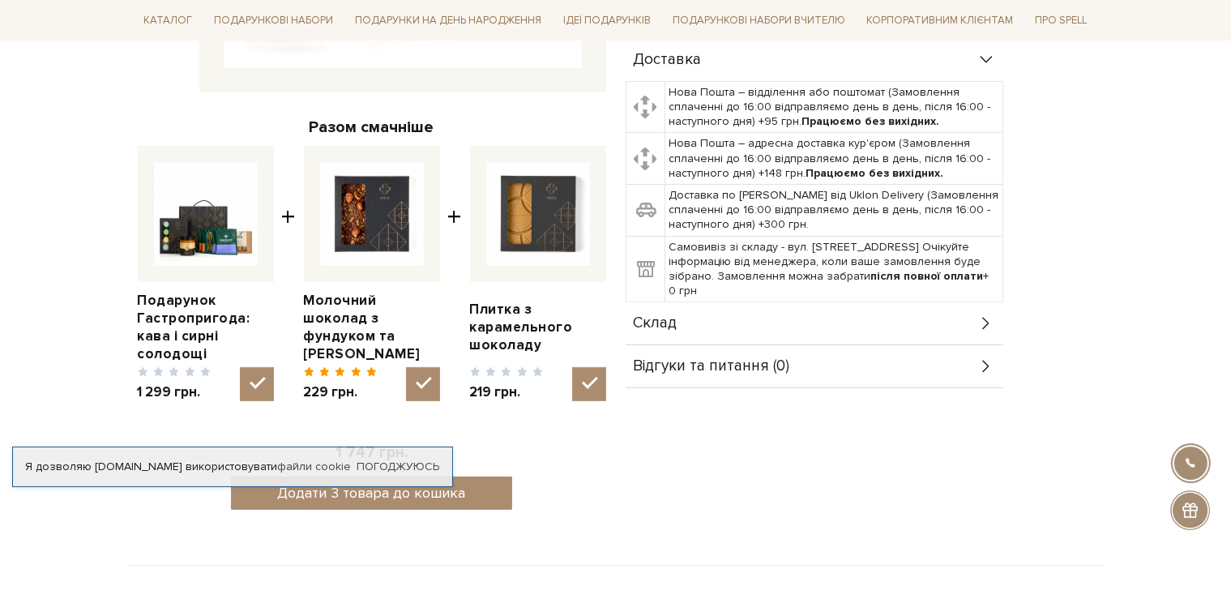
click at [952, 302] on div "Склад" at bounding box center [815, 323] width 378 height 42
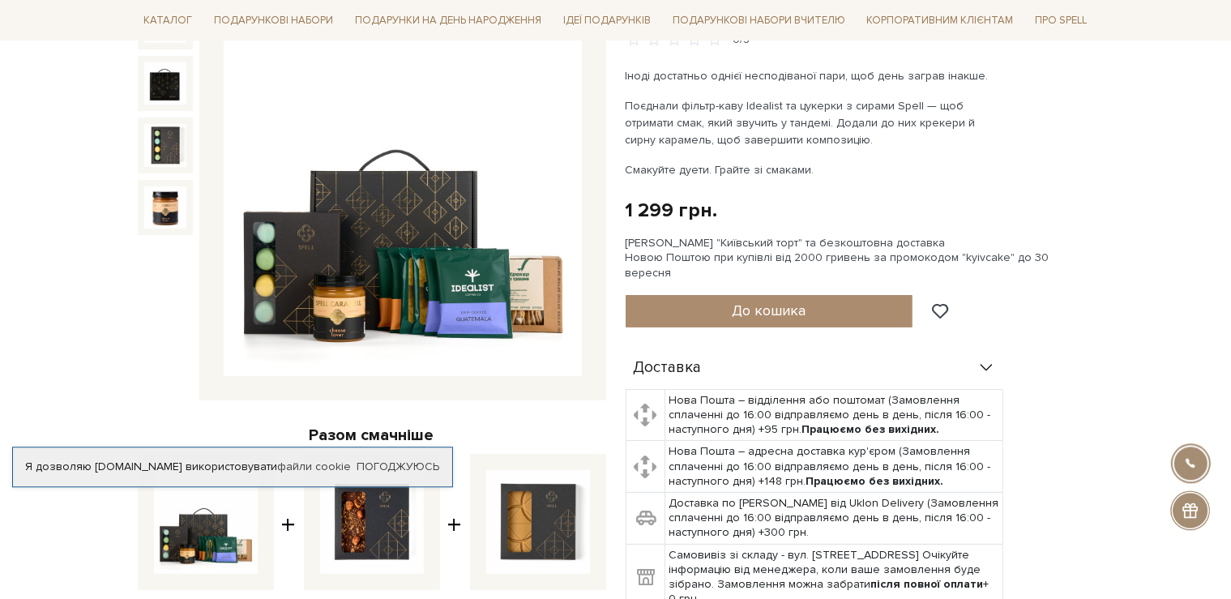
scroll to position [100, 0]
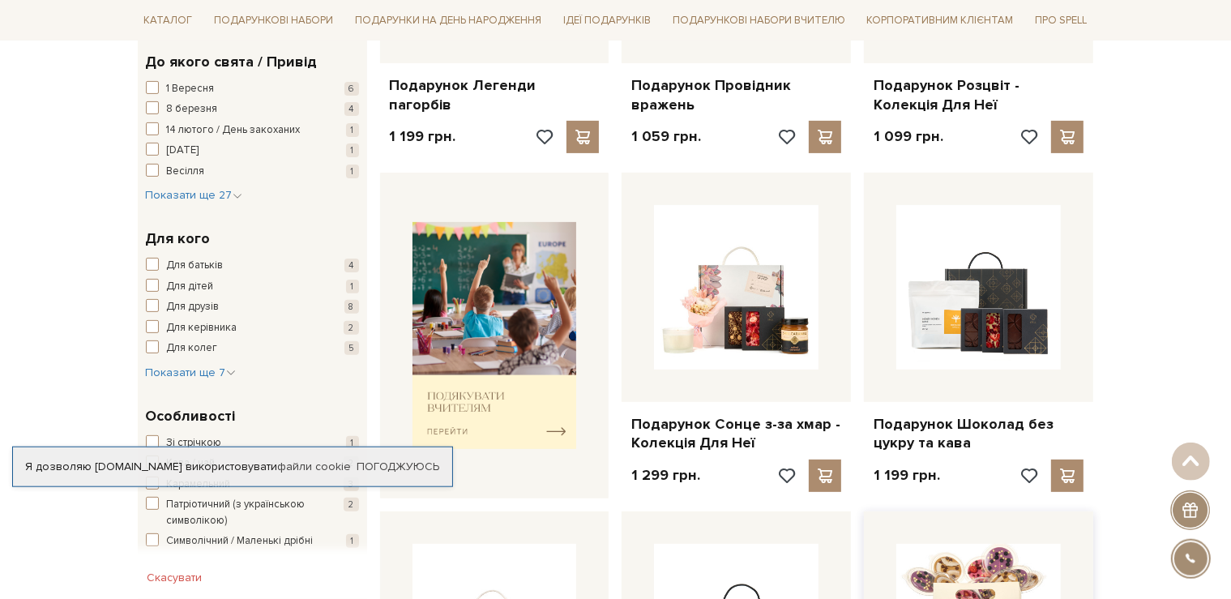
scroll to position [443, 0]
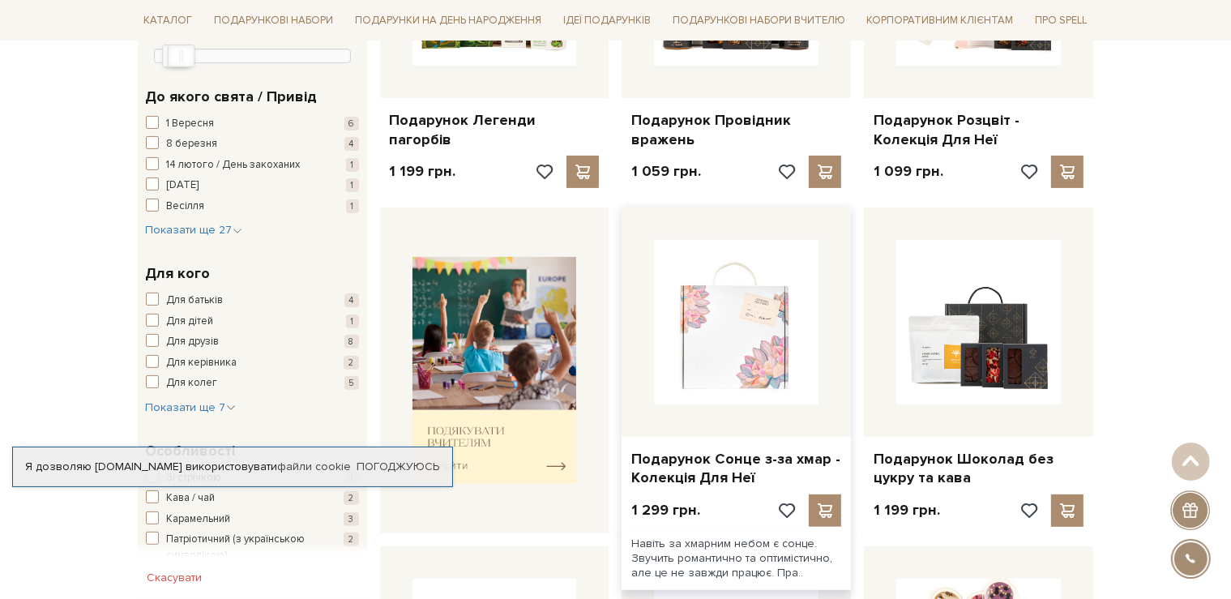
click at [697, 339] on img at bounding box center [736, 322] width 165 height 165
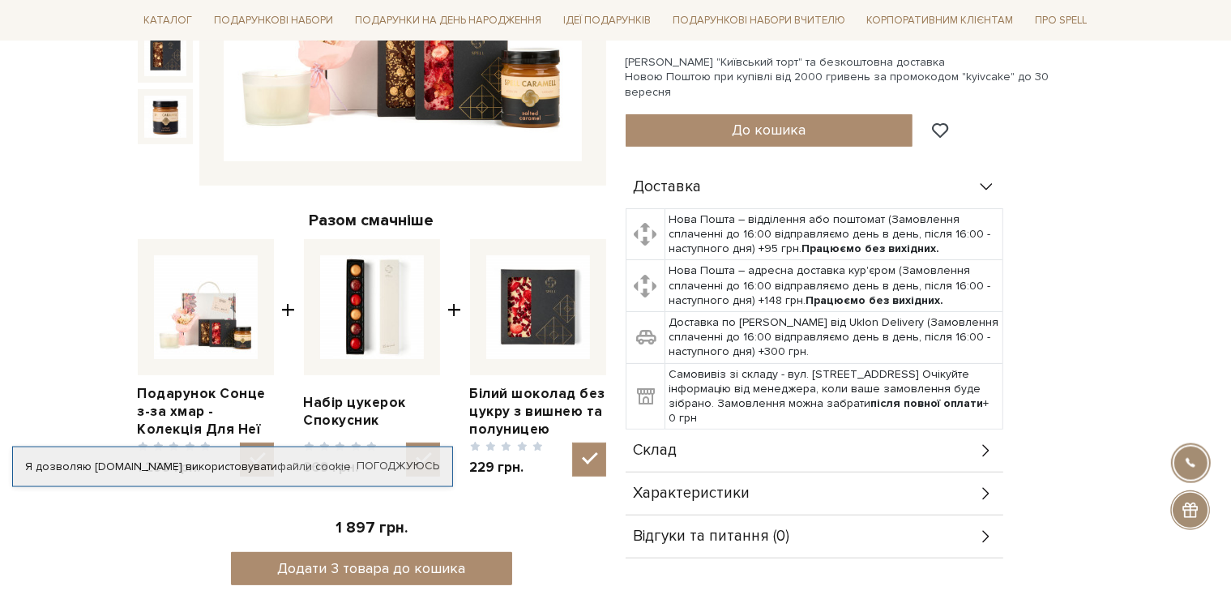
scroll to position [513, 0]
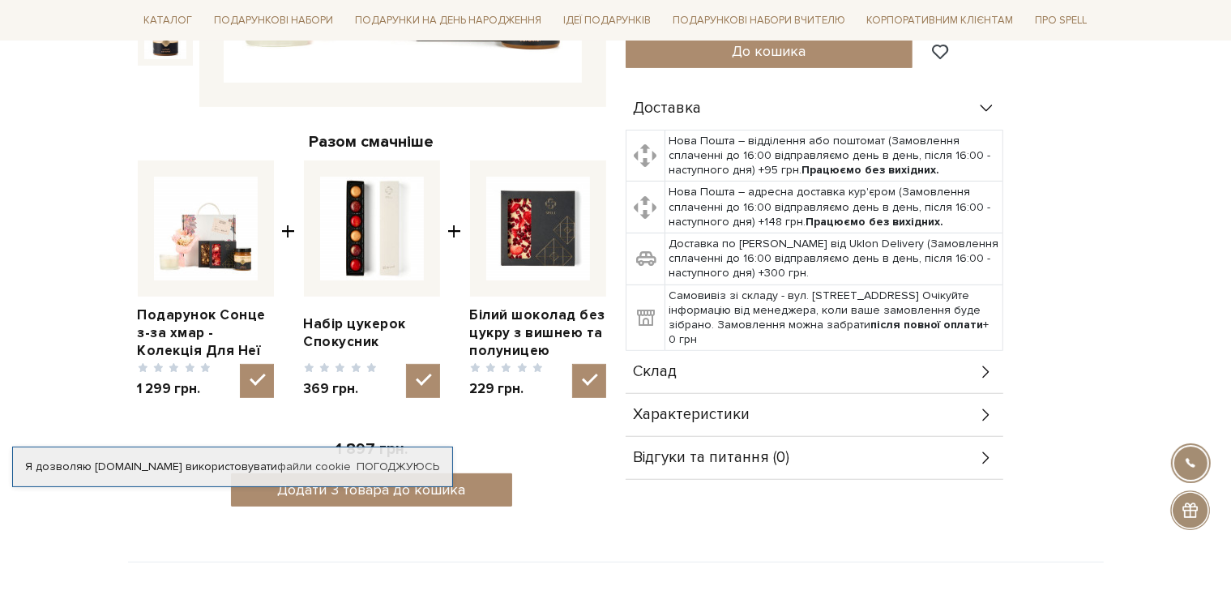
click at [945, 368] on div "Склад" at bounding box center [815, 372] width 378 height 42
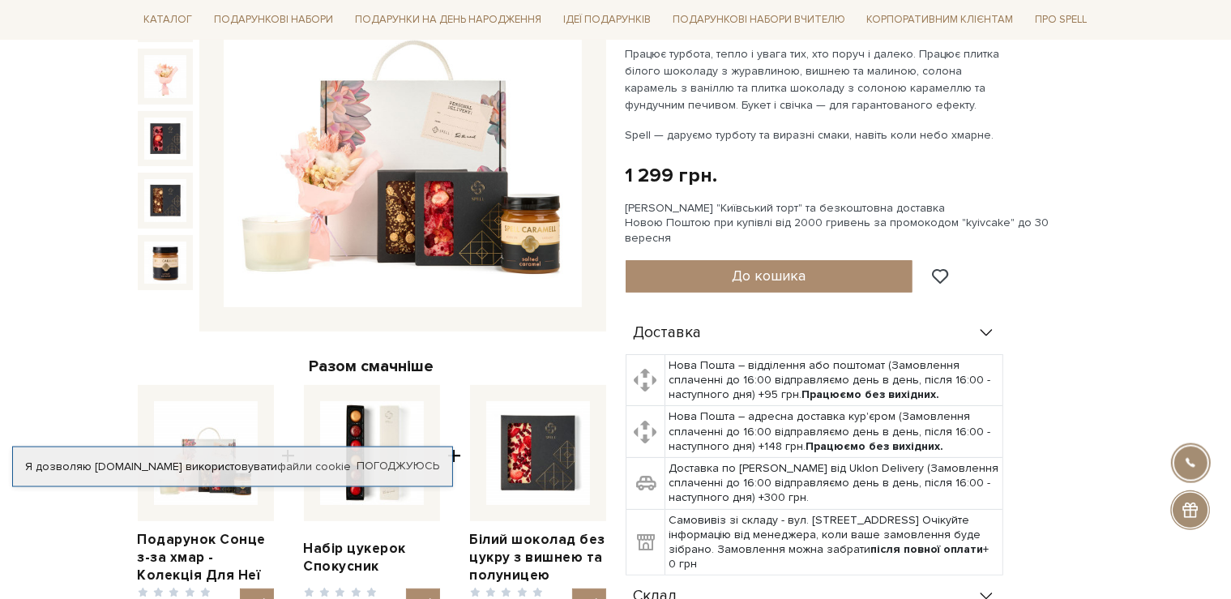
scroll to position [256, 0]
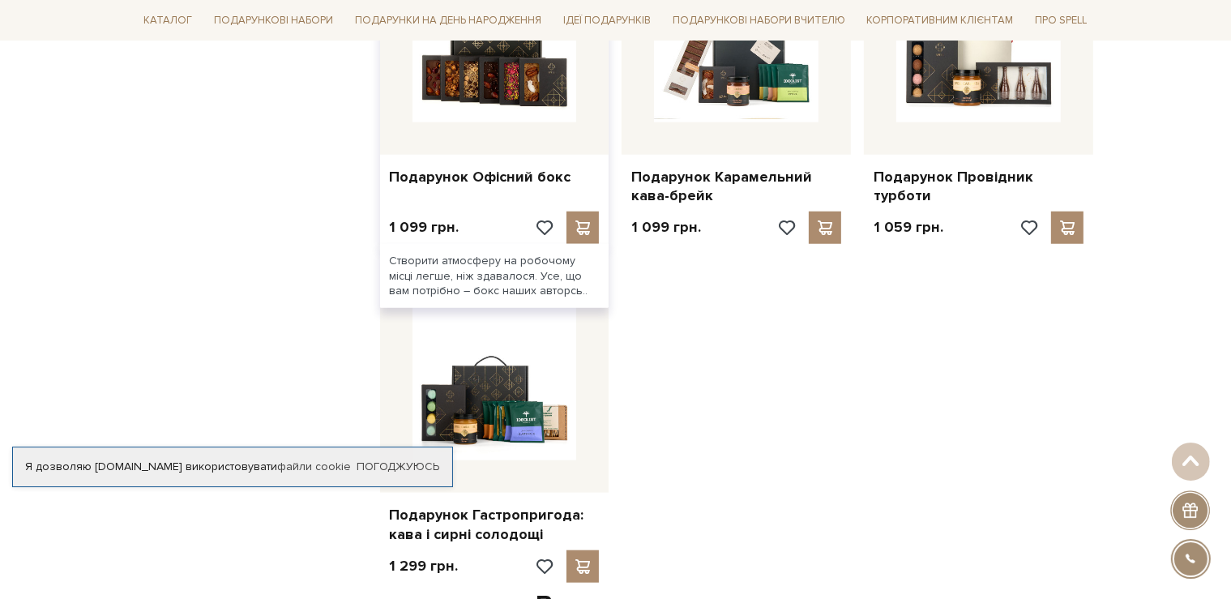
scroll to position [1284, 0]
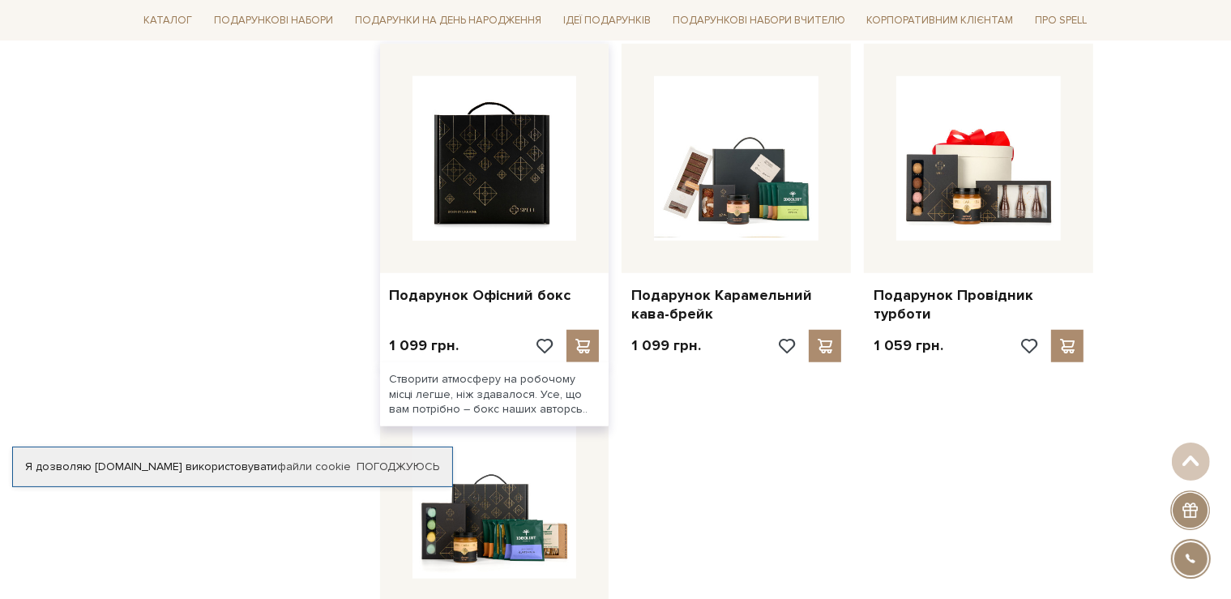
click at [515, 192] on img at bounding box center [495, 158] width 165 height 165
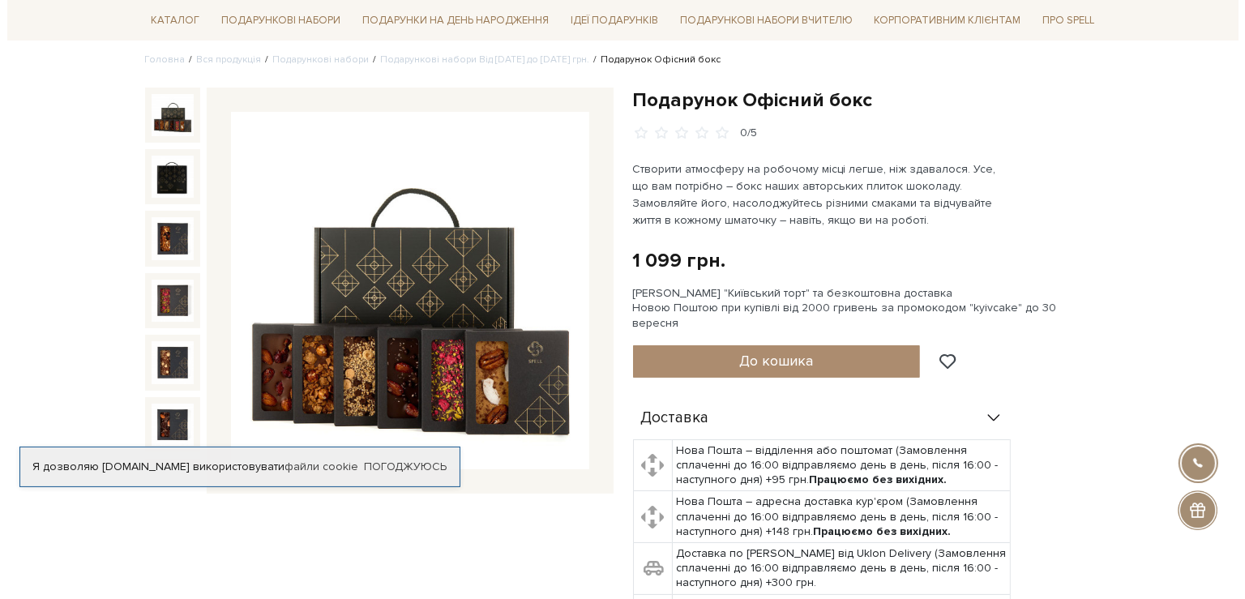
scroll to position [85, 0]
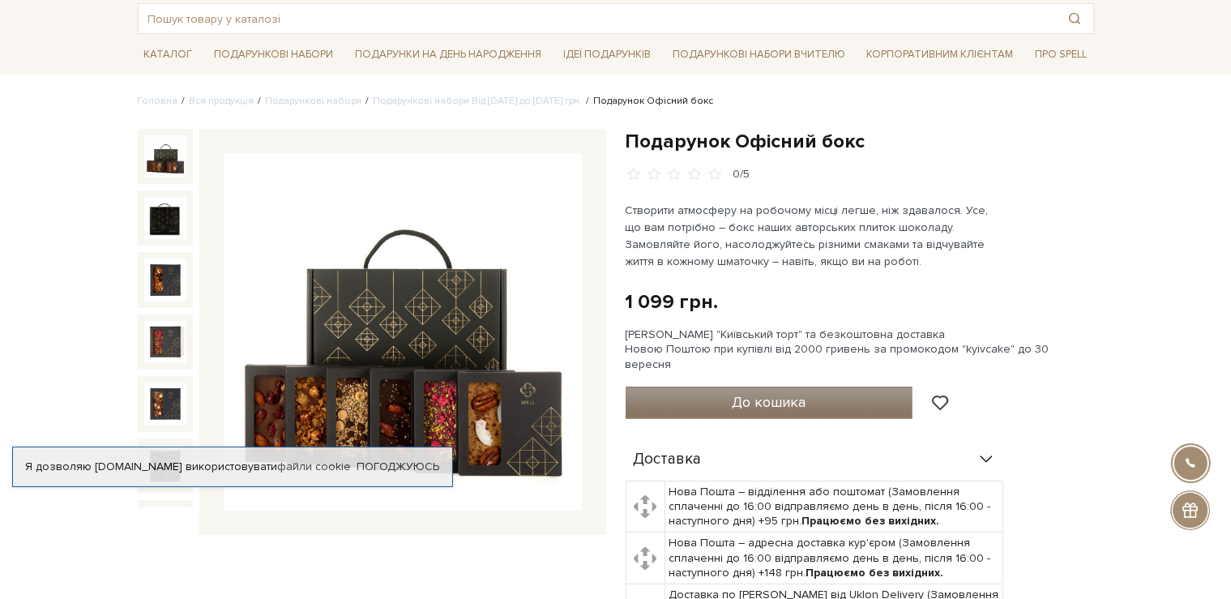
click at [775, 393] on span "До кошика" at bounding box center [769, 402] width 74 height 18
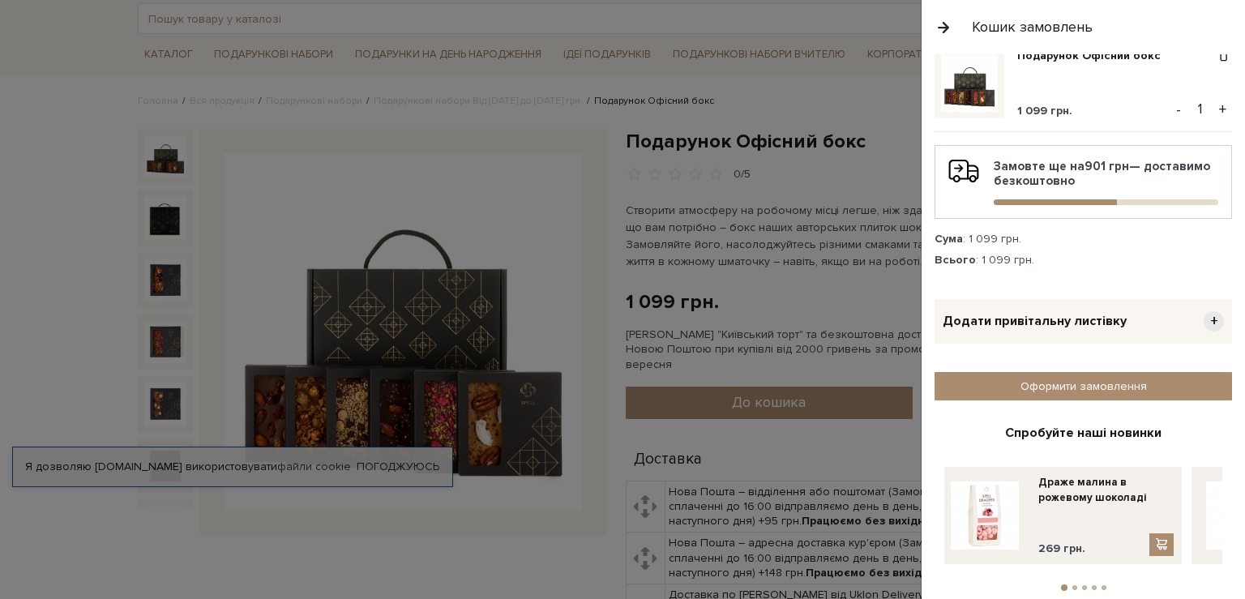
scroll to position [75, 0]
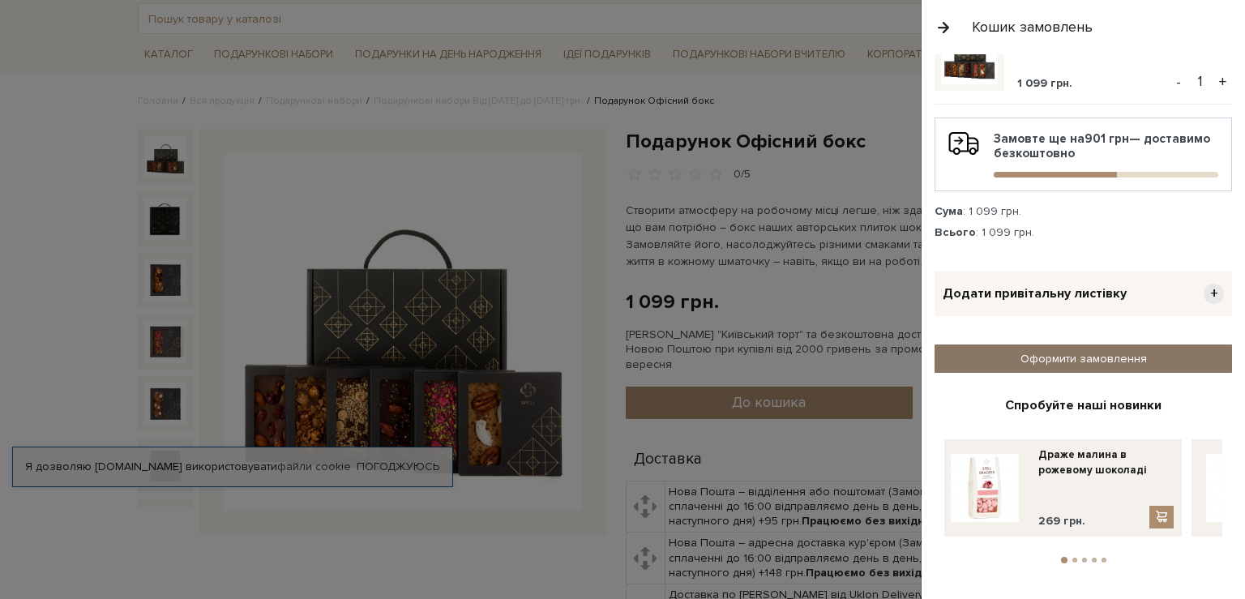
click at [1124, 354] on link "Оформити замовлення" at bounding box center [1082, 358] width 297 height 28
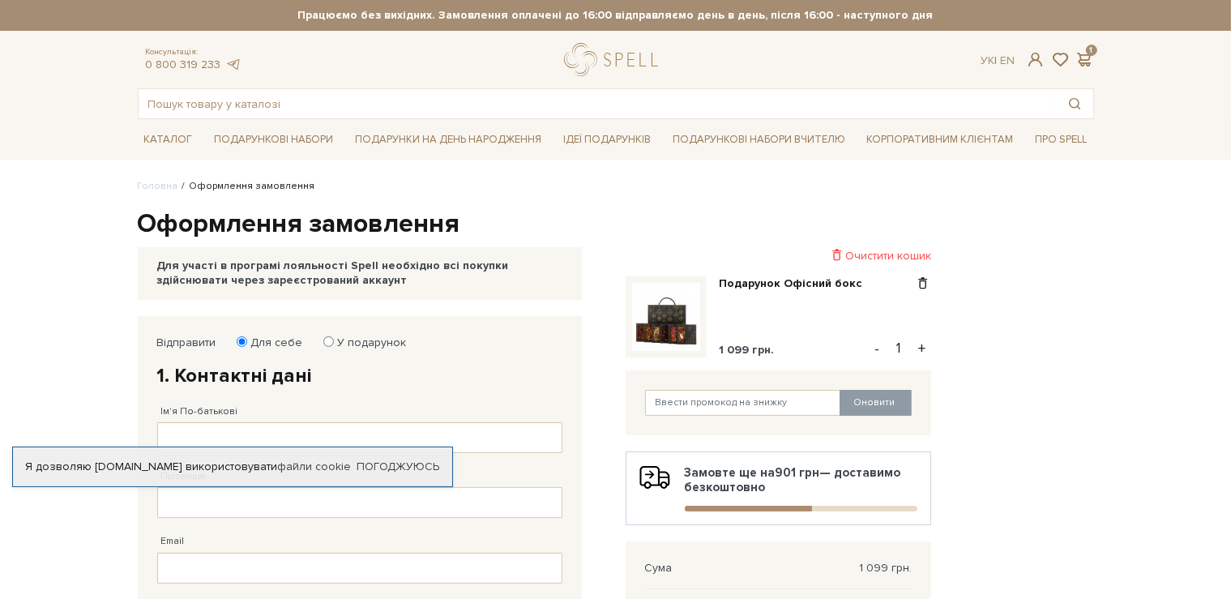
click at [325, 343] on input "У подарунок" at bounding box center [328, 341] width 11 height 11
radio input "true"
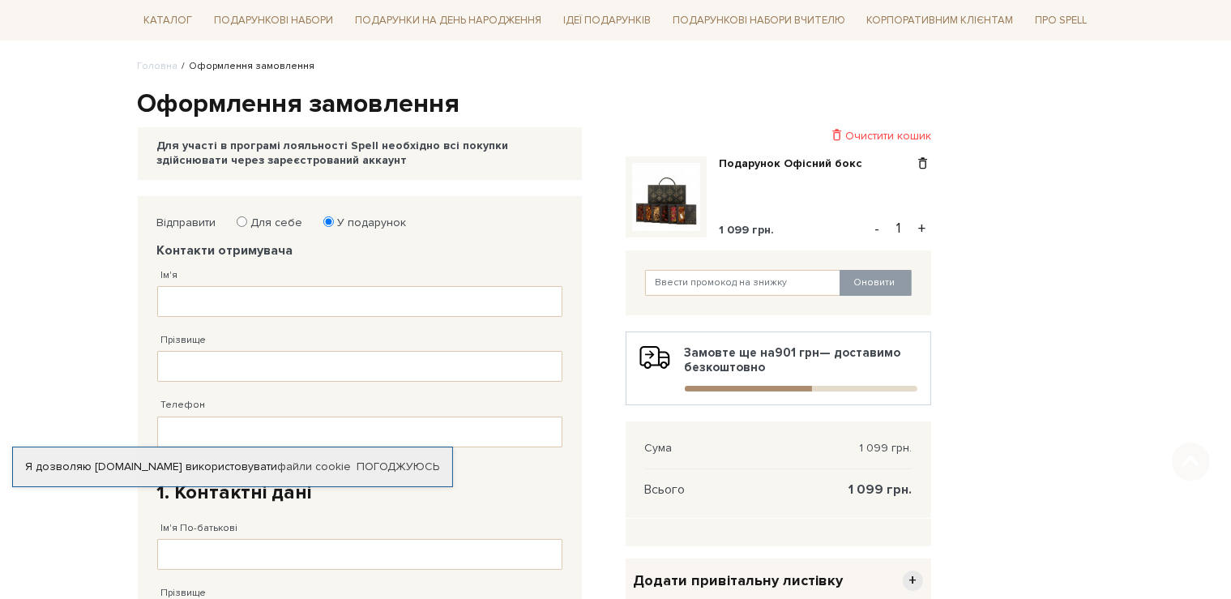
scroll to position [256, 0]
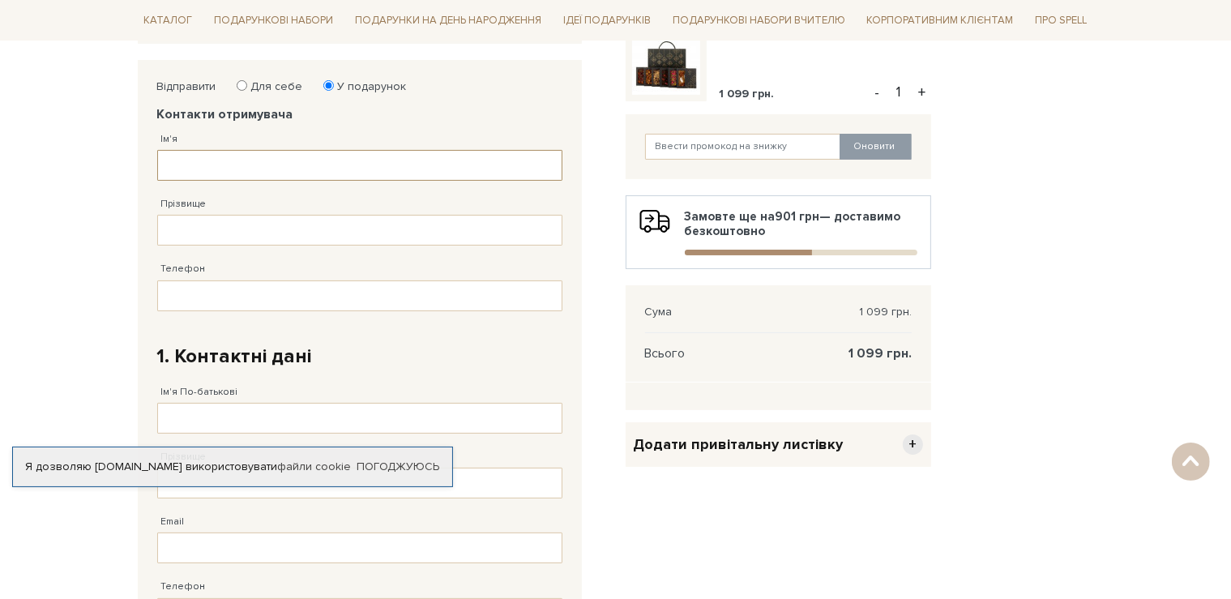
click at [293, 167] on input "Ім'я" at bounding box center [359, 165] width 405 height 31
type input "K"
type input "Людмила"
click at [348, 235] on input "Прізвище" at bounding box center [359, 230] width 405 height 31
type input "Желновач"
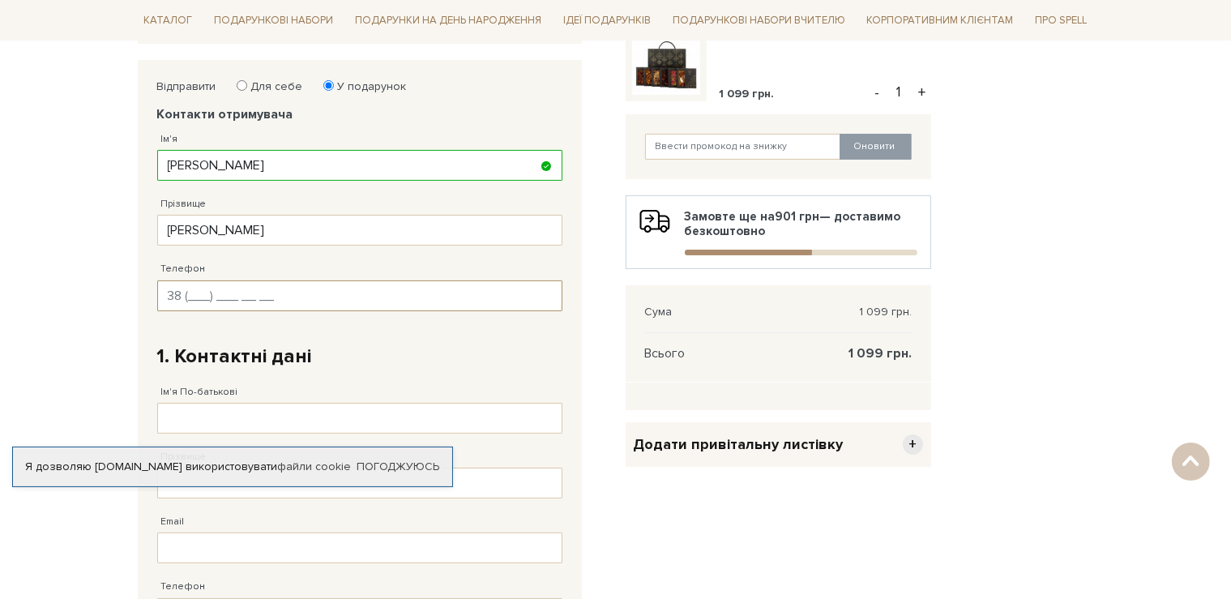
click at [192, 297] on input "Телефон" at bounding box center [359, 295] width 405 height 31
type input "38 (097) 950 40 72"
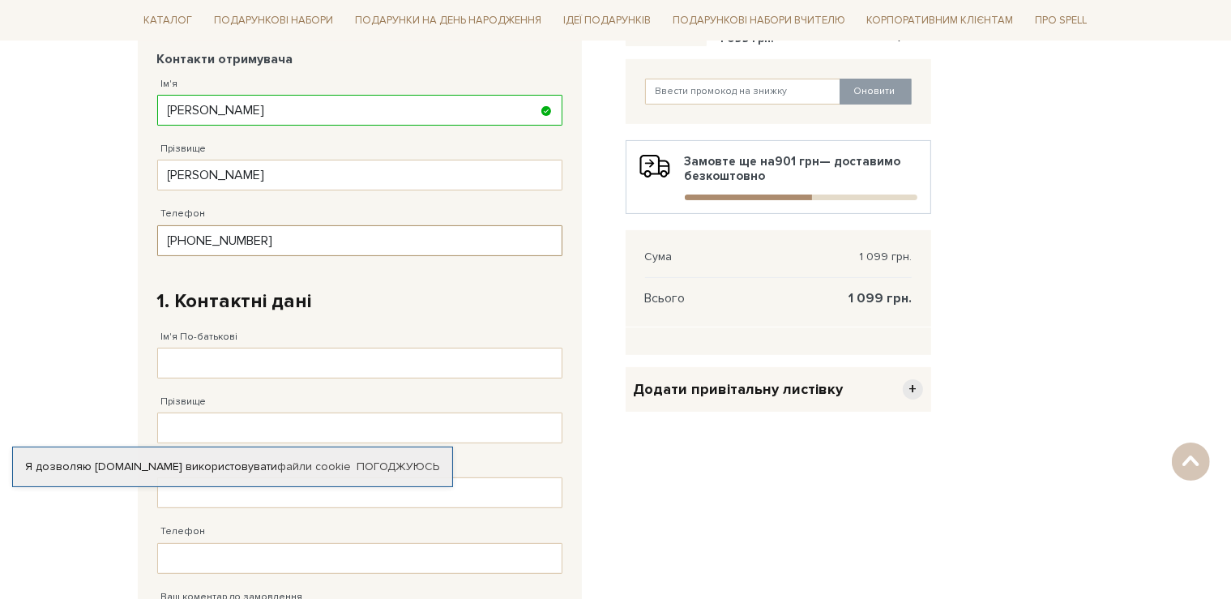
scroll to position [342, 0]
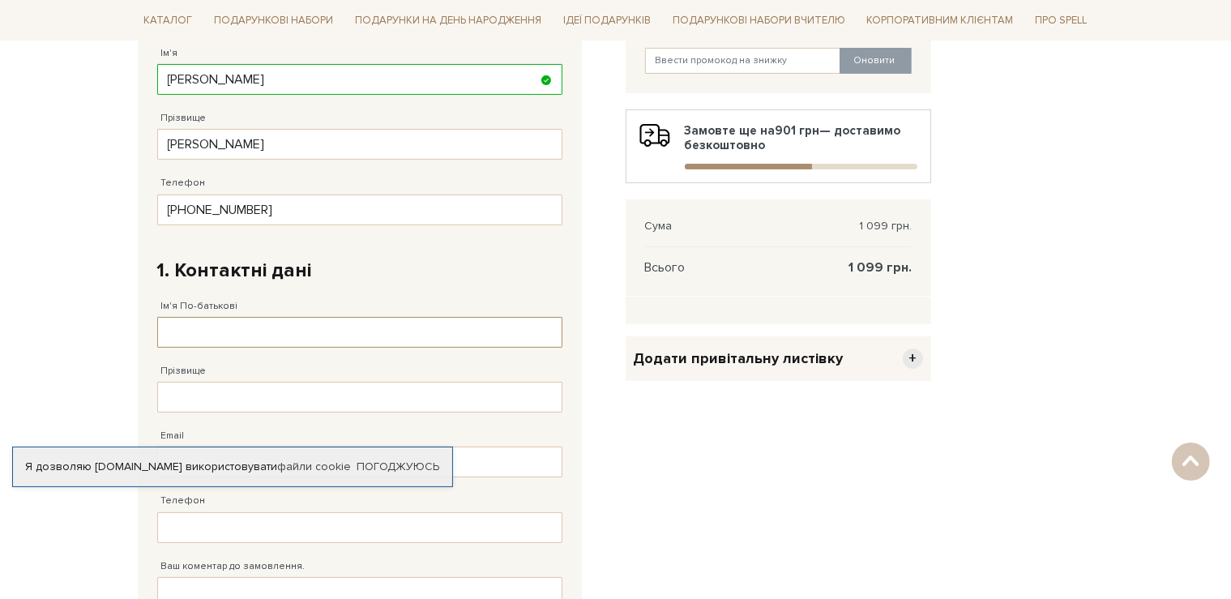
click at [365, 329] on input "Ім'я По-батькові" at bounding box center [359, 332] width 405 height 31
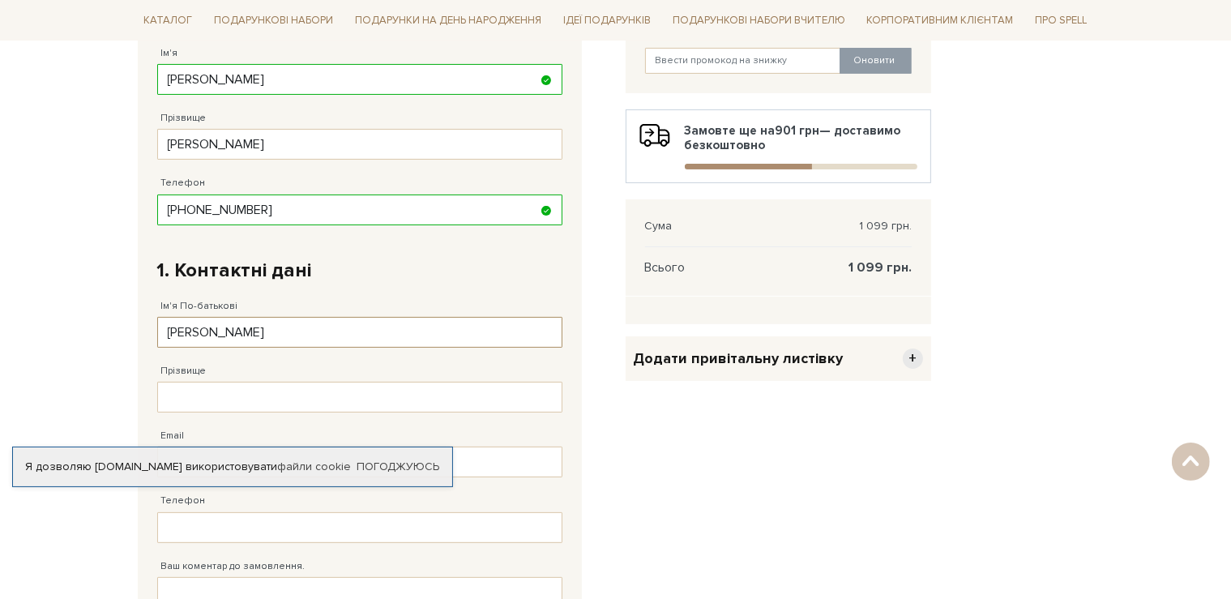
type input "Денис"
click at [177, 382] on input "Прізвище" at bounding box center [359, 397] width 405 height 31
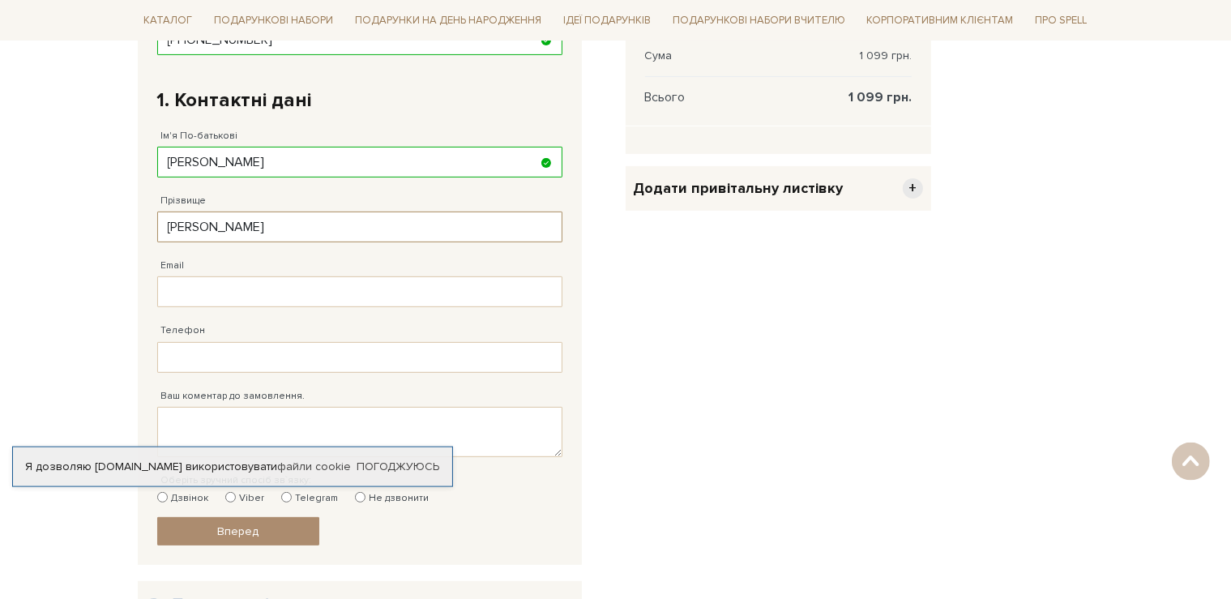
scroll to position [513, 0]
type input "Романцов"
click at [192, 355] on input "Телефон" at bounding box center [359, 356] width 405 height 31
type input "38 (050) 745 67 98"
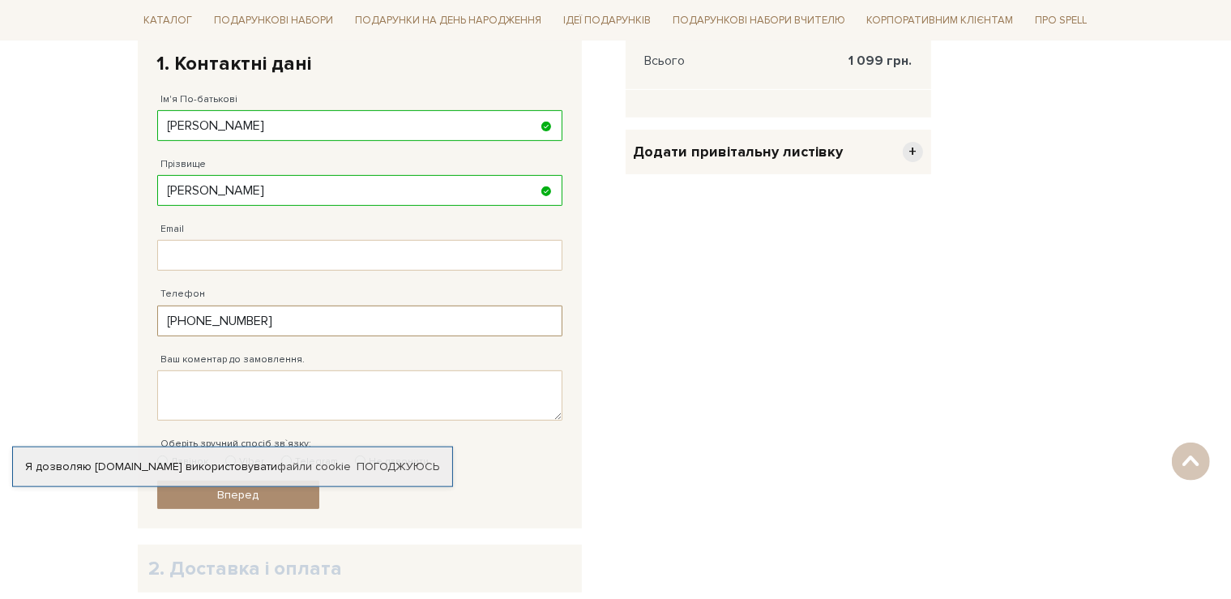
scroll to position [599, 0]
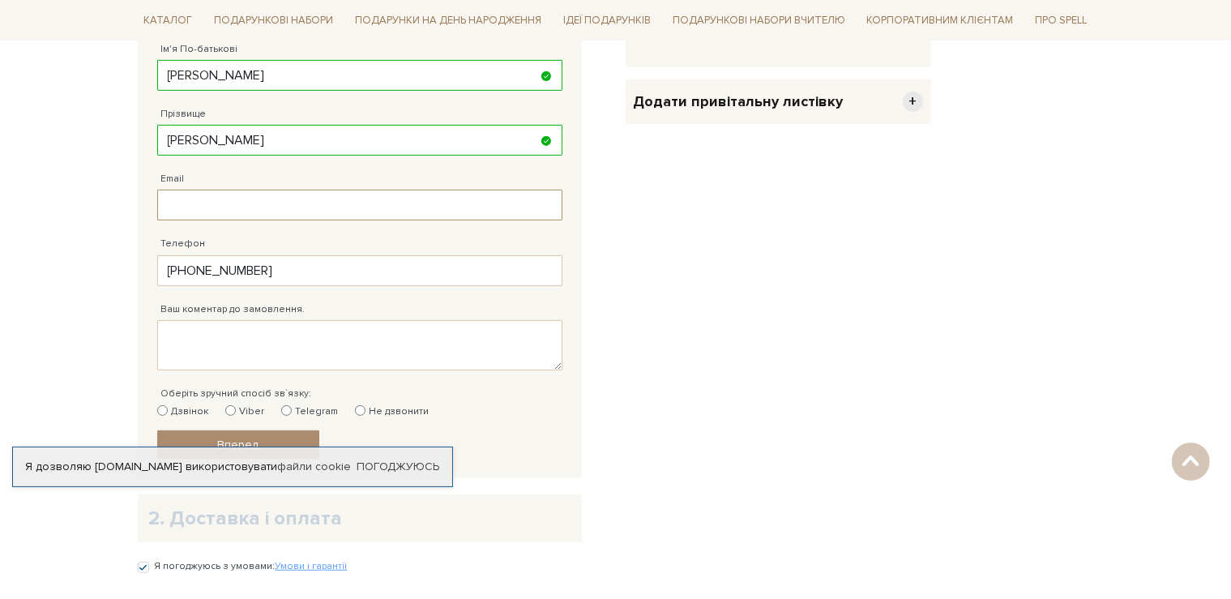
click at [233, 200] on input "Email" at bounding box center [359, 205] width 405 height 31
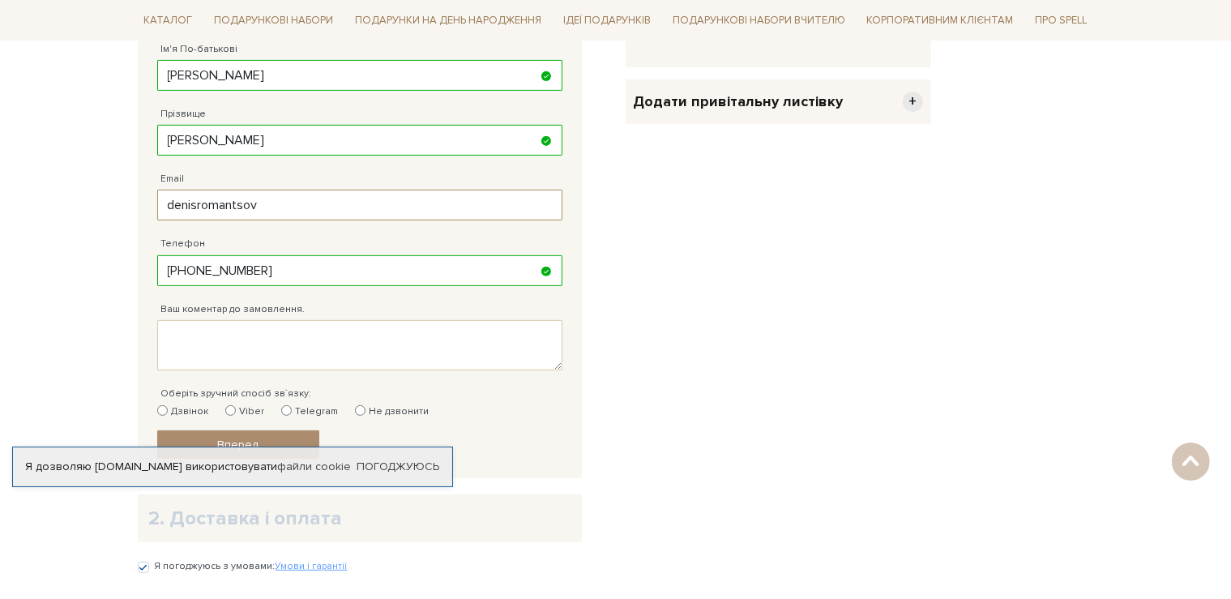
click at [400, 208] on input "denisromantsov" at bounding box center [359, 205] width 405 height 31
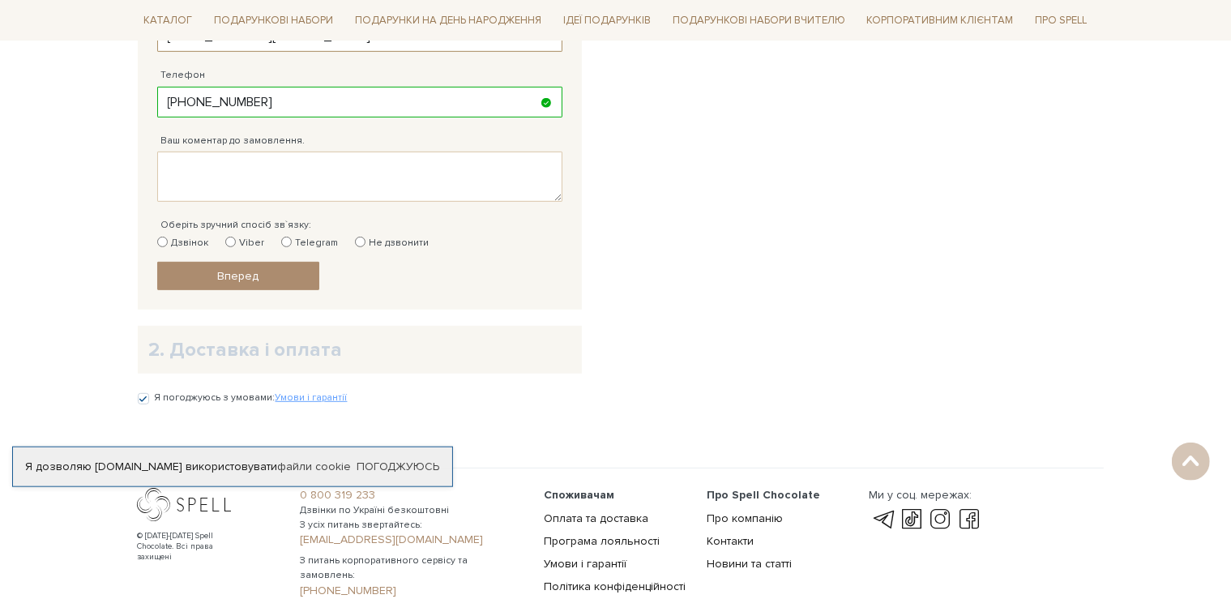
scroll to position [770, 0]
type input "denisromantsov91@gmail.com"
click at [162, 238] on input "Дзвінок" at bounding box center [162, 239] width 11 height 11
radio input "true"
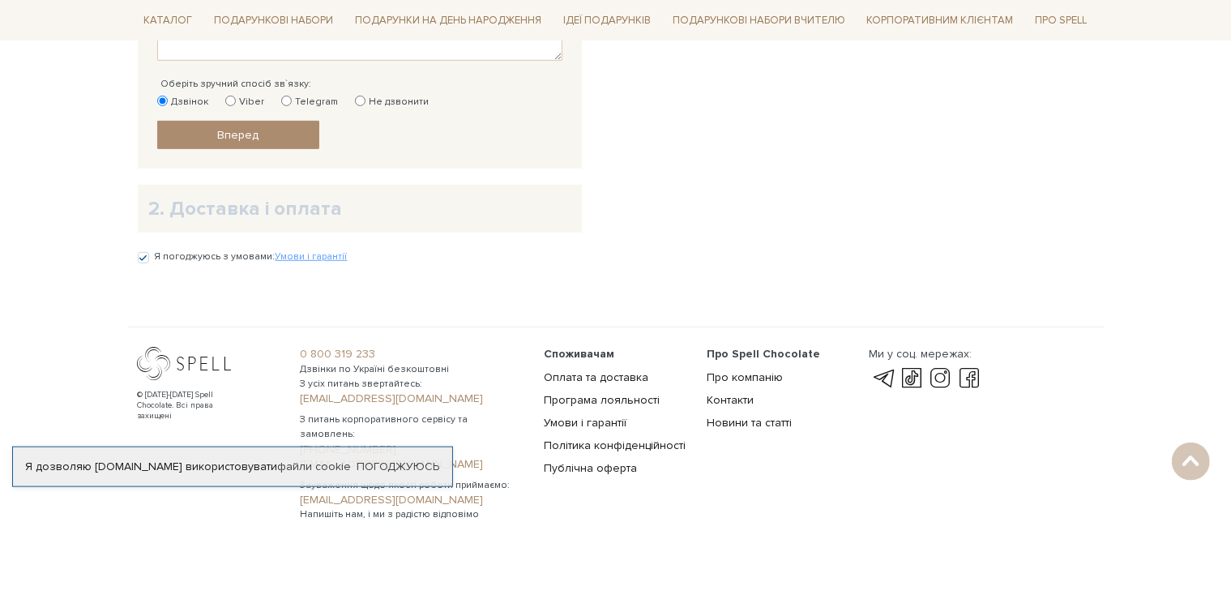
scroll to position [911, 0]
click at [331, 198] on h2 "2. Доставка і оплата" at bounding box center [359, 206] width 421 height 25
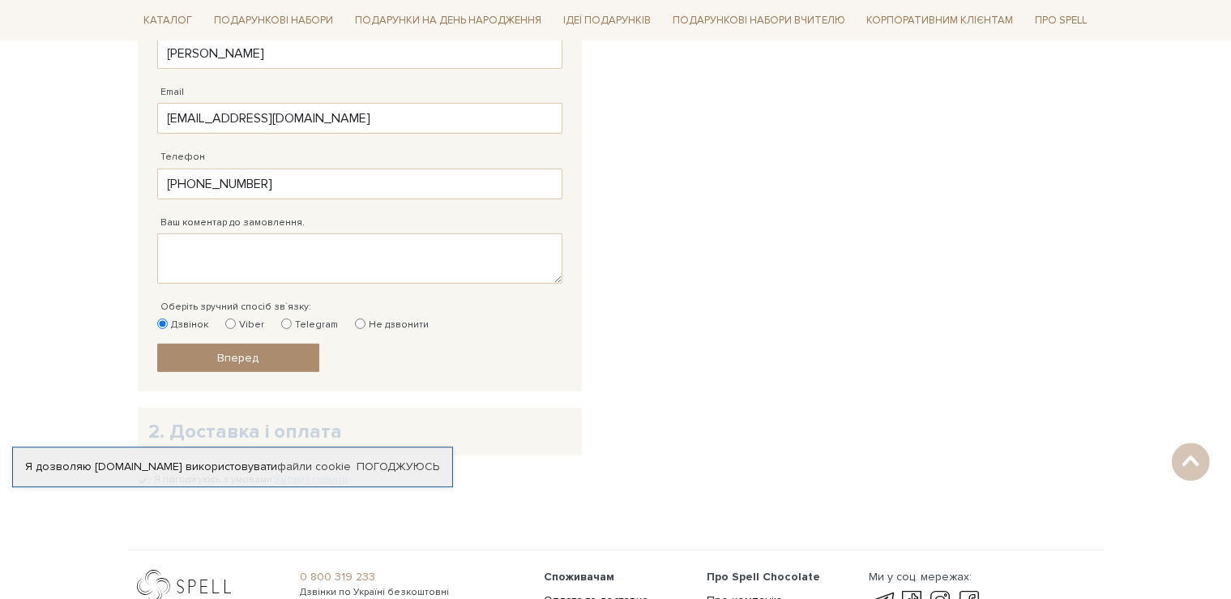
scroll to position [770, 0]
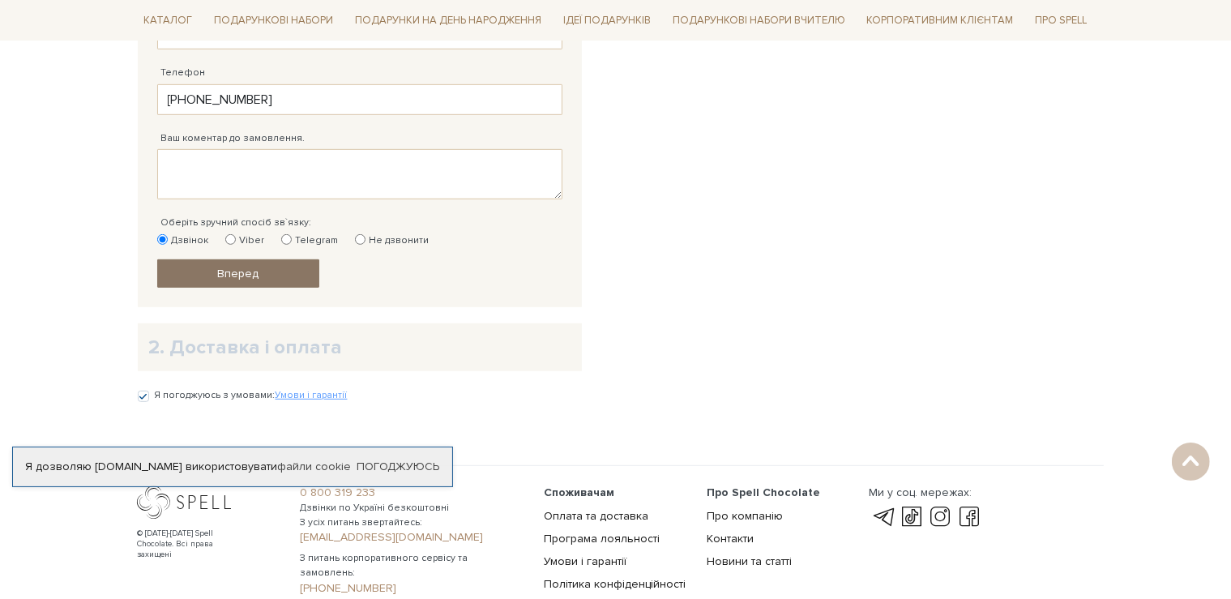
click at [290, 270] on link "Вперед" at bounding box center [238, 273] width 162 height 28
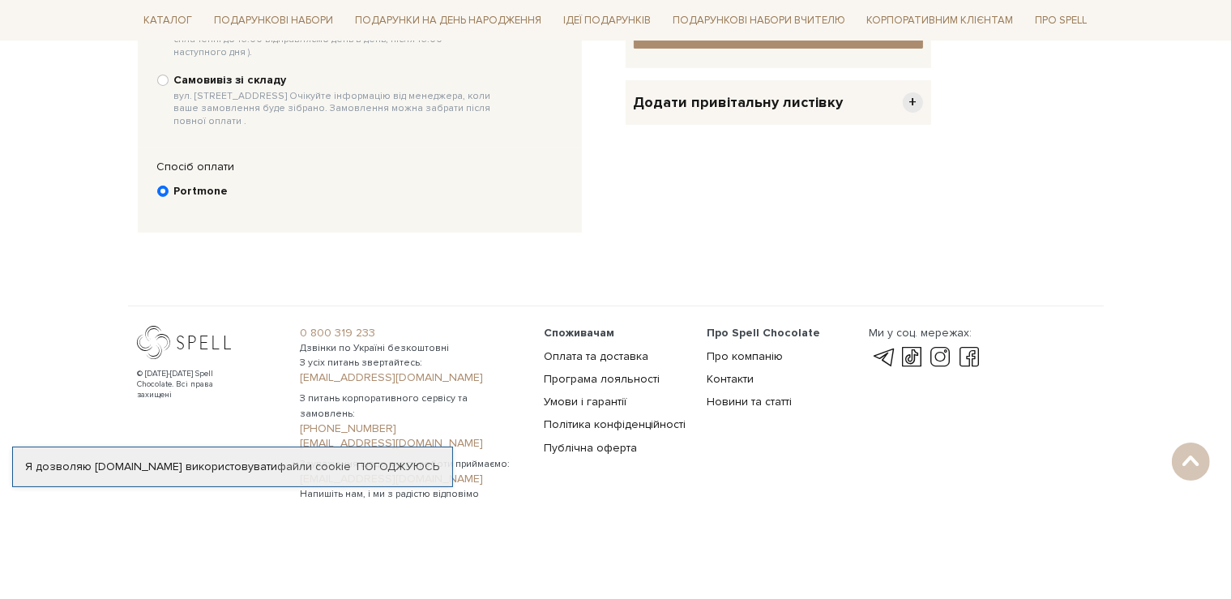
scroll to position [315, 0]
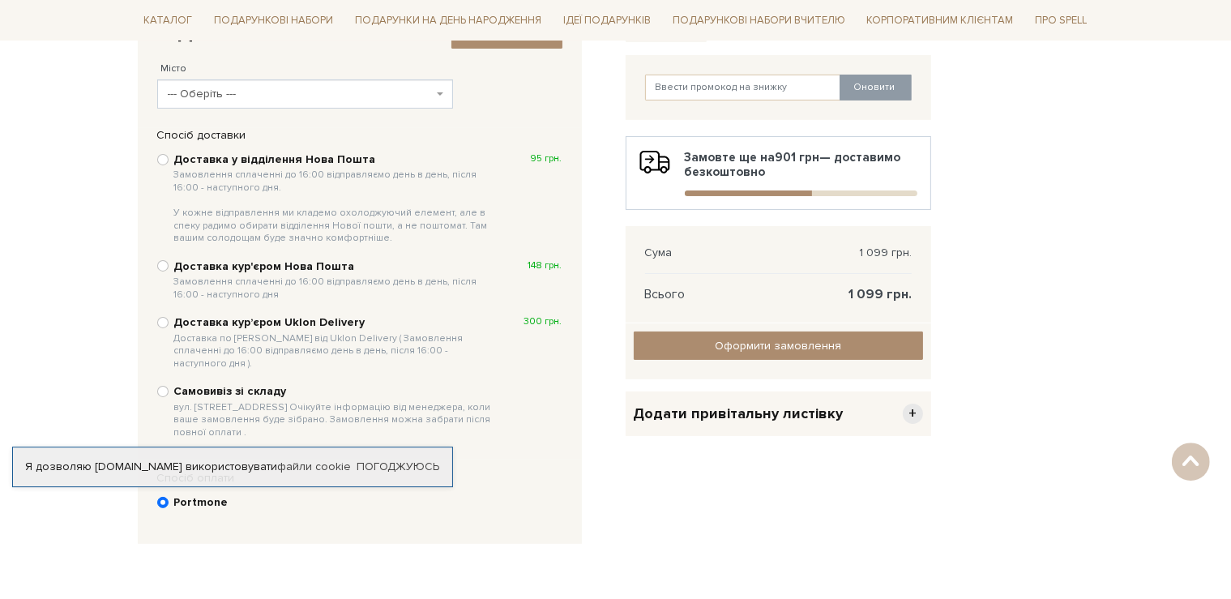
click at [439, 93] on b at bounding box center [440, 93] width 6 height 3
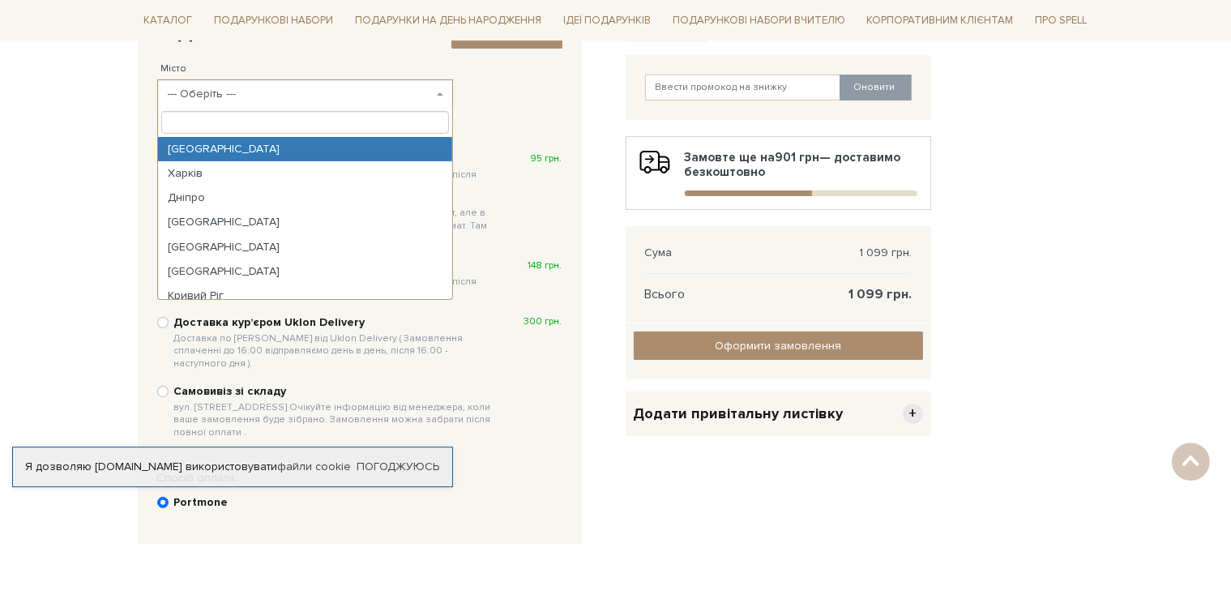
click at [378, 117] on input "search" at bounding box center [305, 122] width 288 height 23
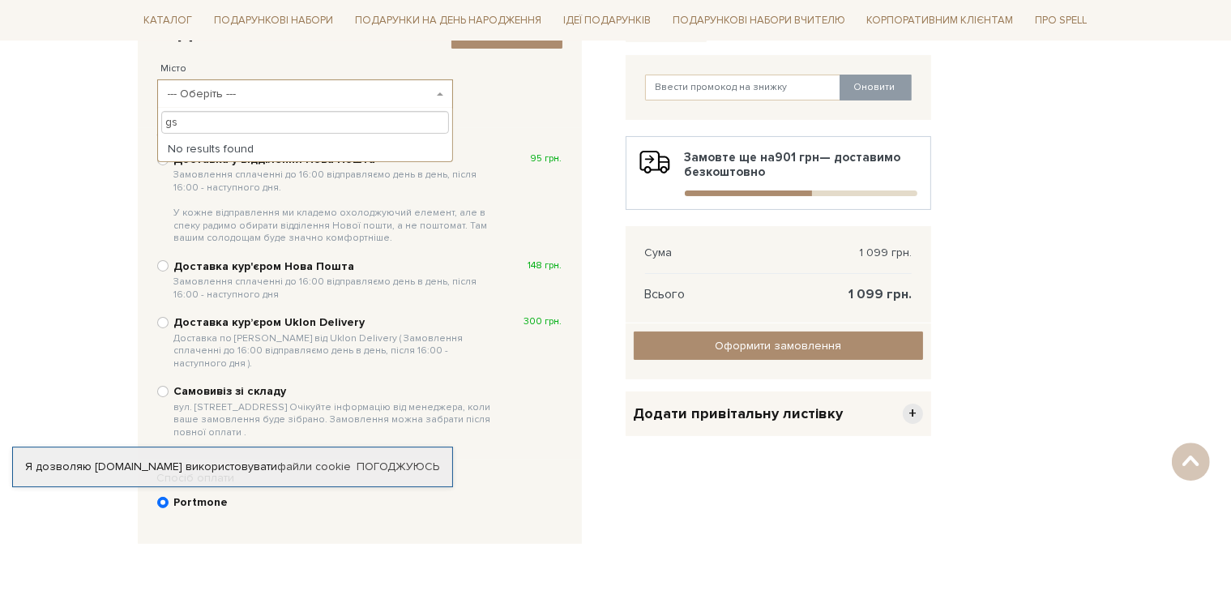
type input "g"
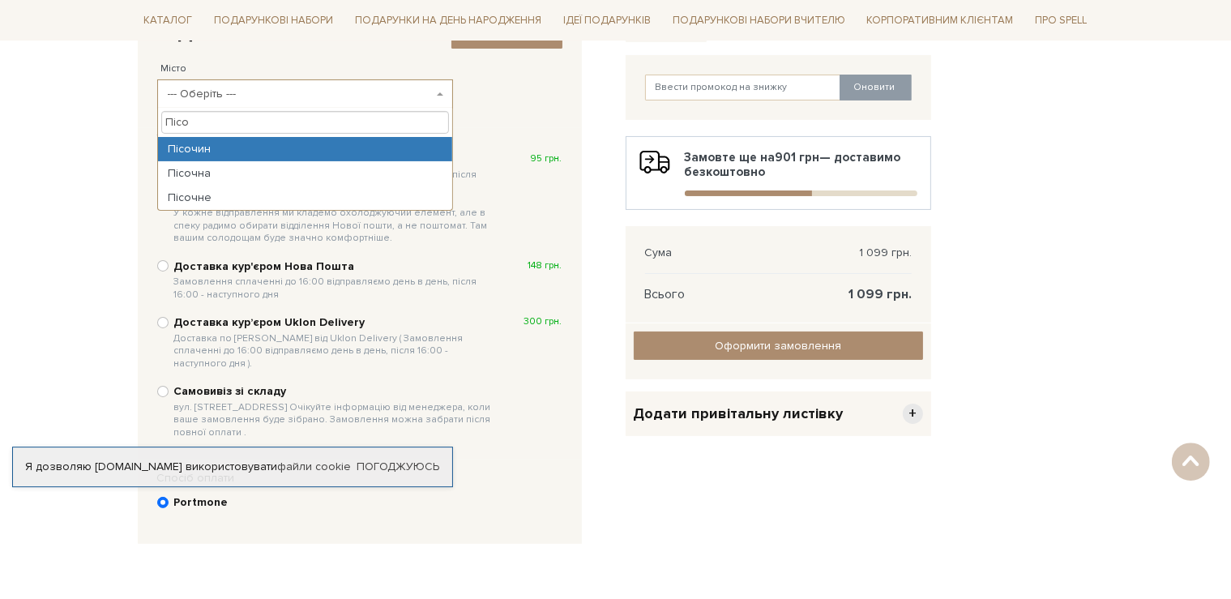
type input "Пісо"
select select "Пісочин"
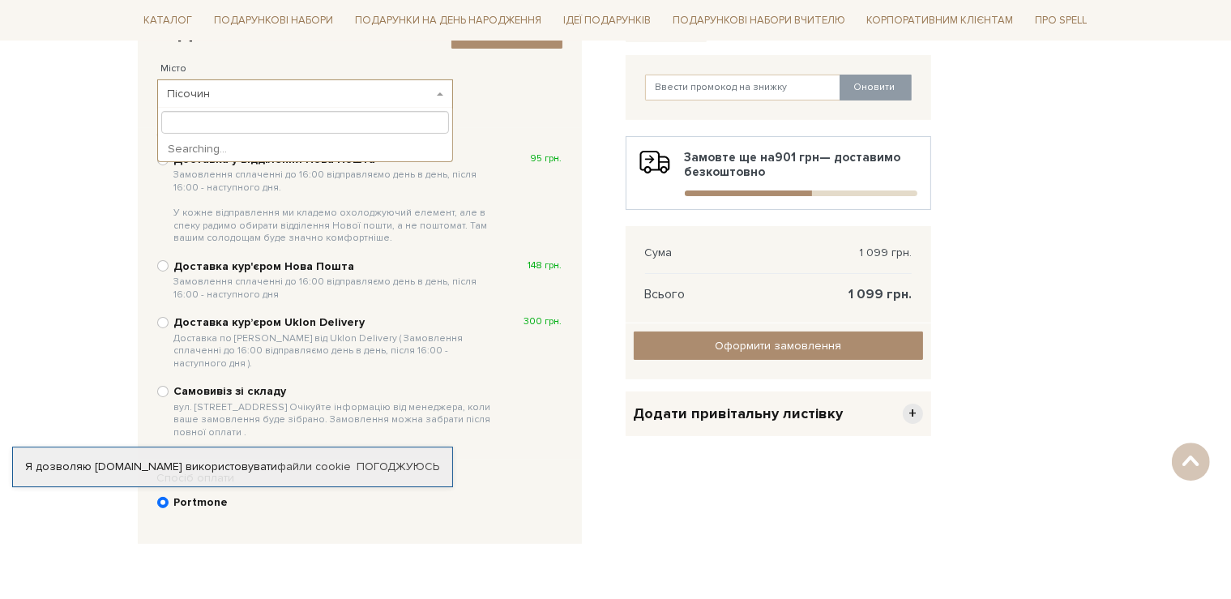
click at [446, 96] on span "Пісочин" at bounding box center [305, 93] width 296 height 29
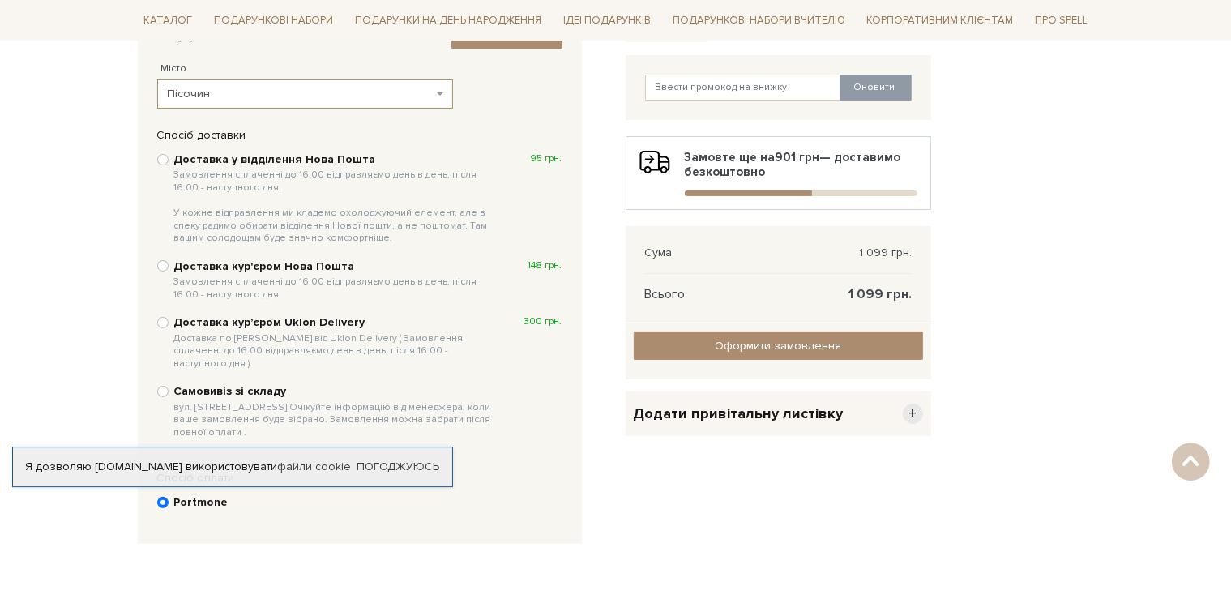
click at [490, 79] on div "2. Доставка і оплата Змінити контакти Місто --- Оберіть --- Єлизаветівка (Харкі…" at bounding box center [359, 64] width 421 height 105
click at [163, 157] on input "Доставка у відділення Нова Пошта Замовлення сплаченні до 16:00 відправляємо ден…" at bounding box center [162, 159] width 11 height 11
radio input "true"
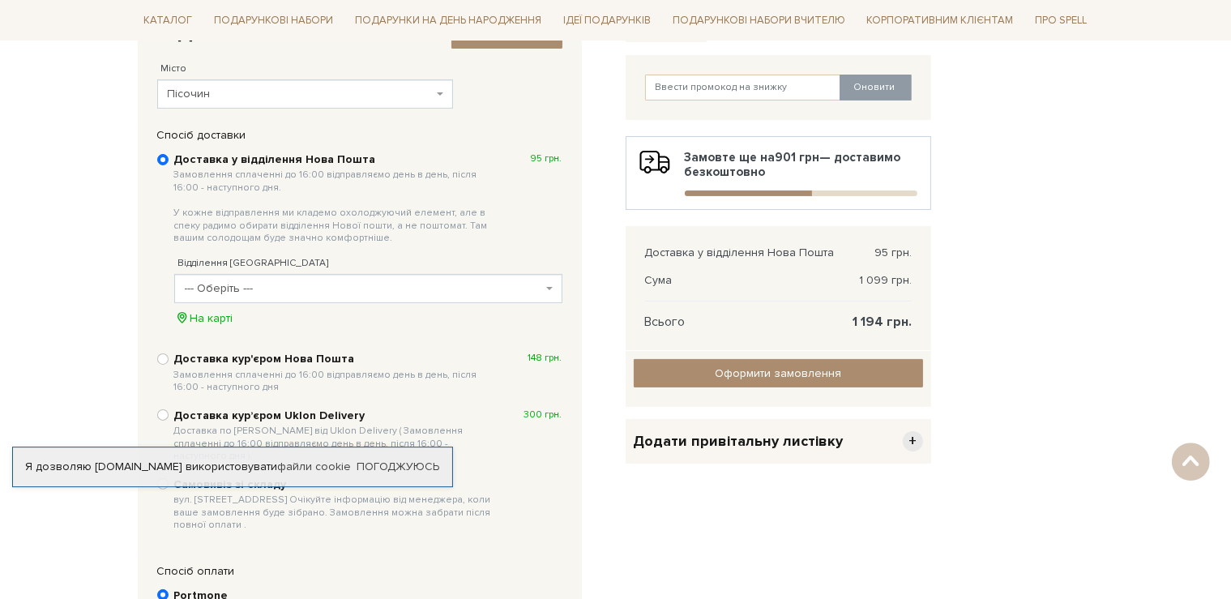
click at [546, 284] on span "--- Оберіть ---" at bounding box center [368, 288] width 388 height 29
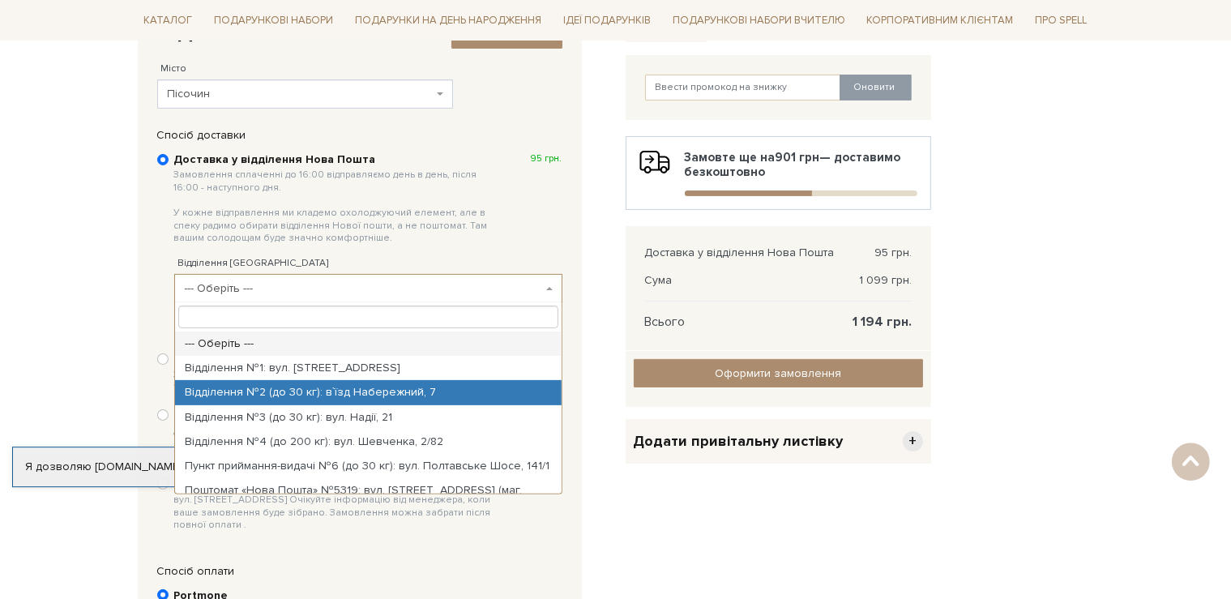
select select "Відділення №2 (до 30 кг): в`їзд Набережний, 7"
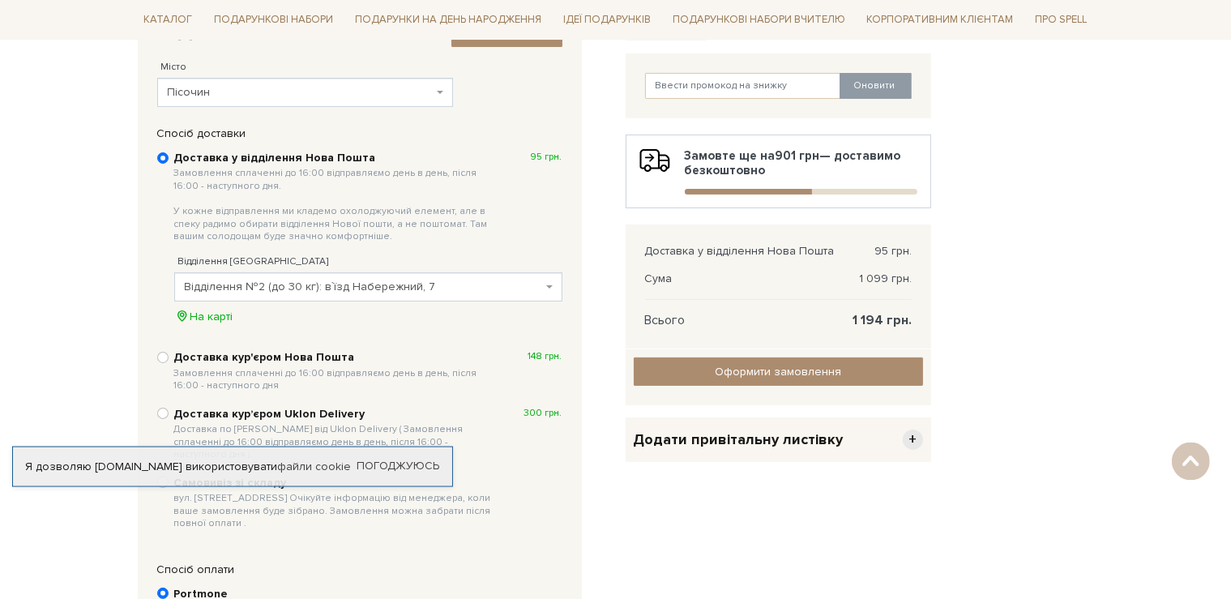
scroll to position [349, 0]
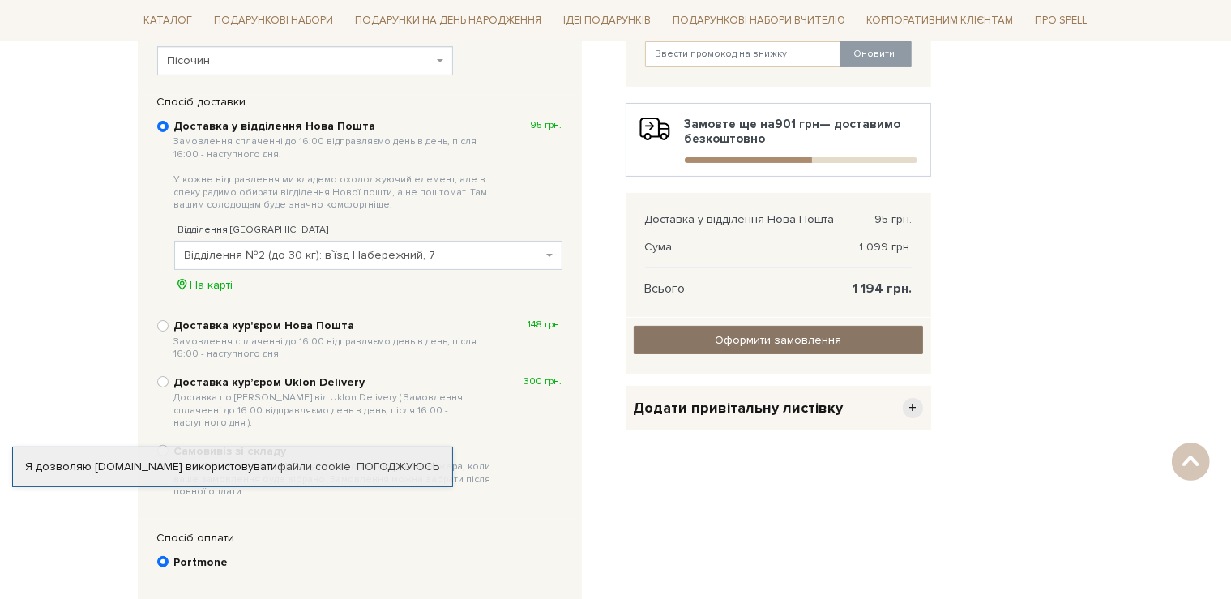
click at [759, 335] on input "Оформити замовлення" at bounding box center [778, 340] width 289 height 28
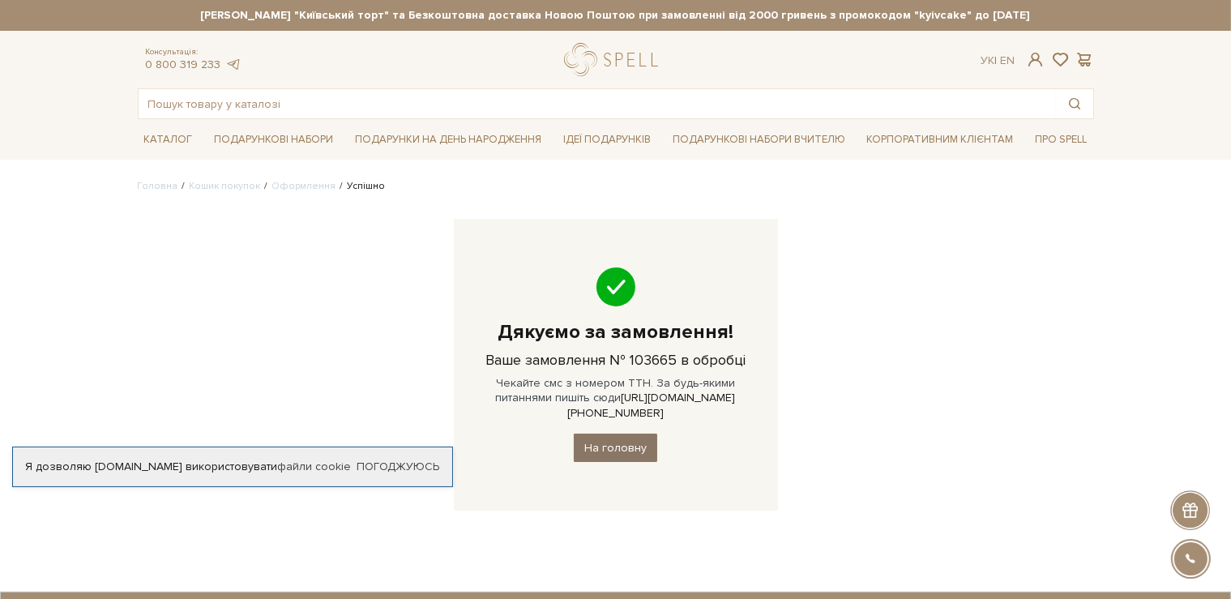
click at [616, 434] on link "На головну" at bounding box center [615, 448] width 83 height 28
